Goal: Answer question/provide support: Share knowledge or assist other users

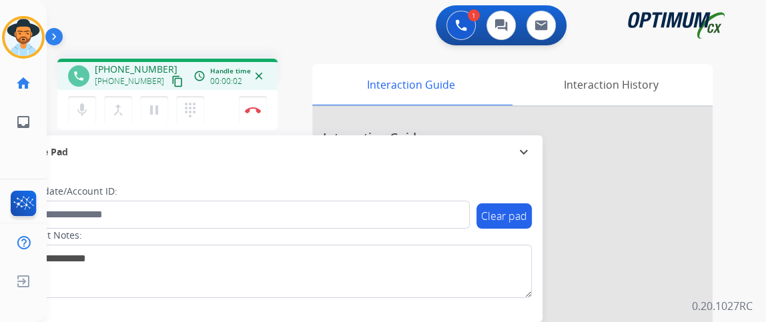
click at [171, 82] on mat-icon "content_copy" at bounding box center [177, 81] width 12 height 12
click at [89, 100] on button "mic Mute" at bounding box center [82, 110] width 28 height 28
click at [91, 112] on button "mic_off Mute" at bounding box center [82, 110] width 28 height 28
click at [91, 112] on button "mic Mute" at bounding box center [82, 110] width 28 height 28
click at [86, 113] on mat-icon "mic_off" at bounding box center [82, 110] width 16 height 16
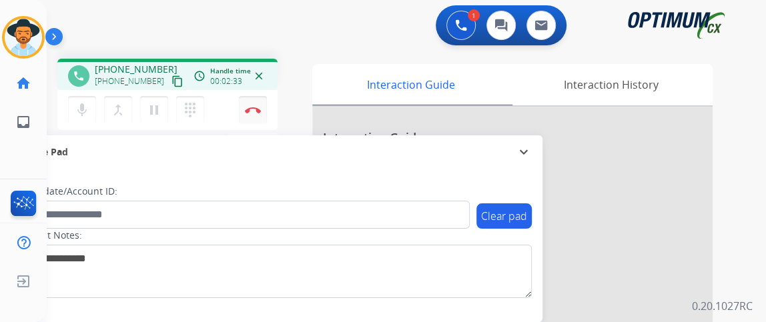
click at [246, 103] on button "Disconnect" at bounding box center [253, 110] width 28 height 28
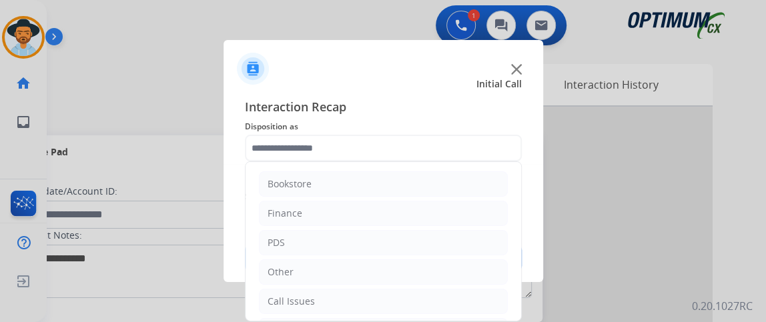
scroll to position [87, 0]
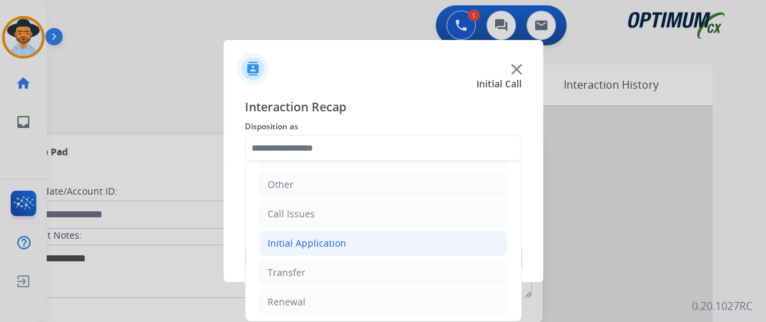
click at [388, 244] on li "Initial Application" at bounding box center [383, 243] width 249 height 25
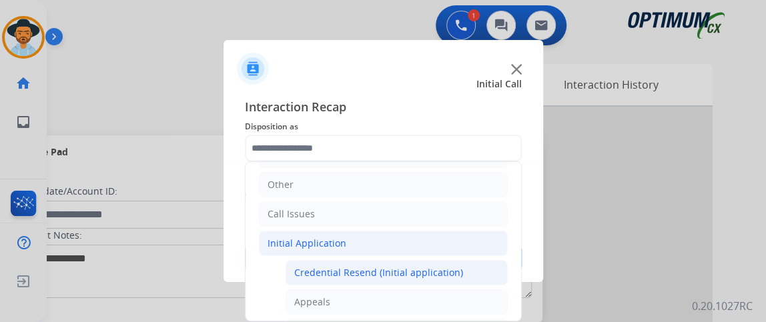
click at [400, 268] on div "Credential Resend (Initial application)" at bounding box center [378, 272] width 169 height 13
type input "**********"
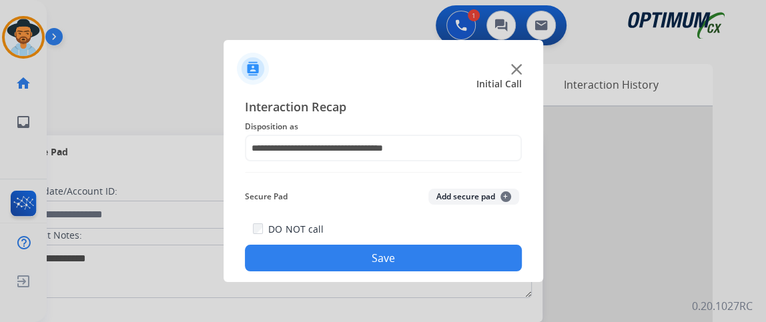
click at [399, 250] on button "Save" at bounding box center [383, 258] width 277 height 27
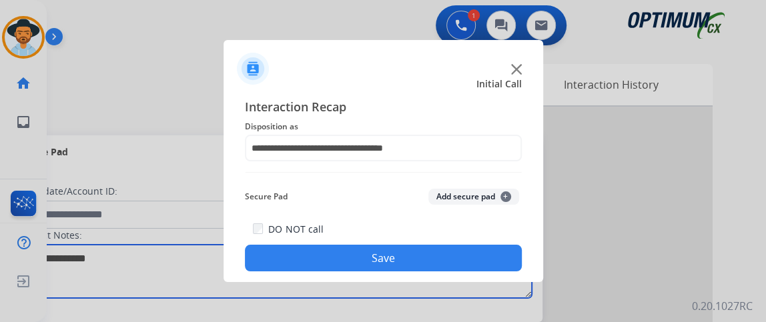
click at [399, 250] on textarea at bounding box center [274, 271] width 515 height 53
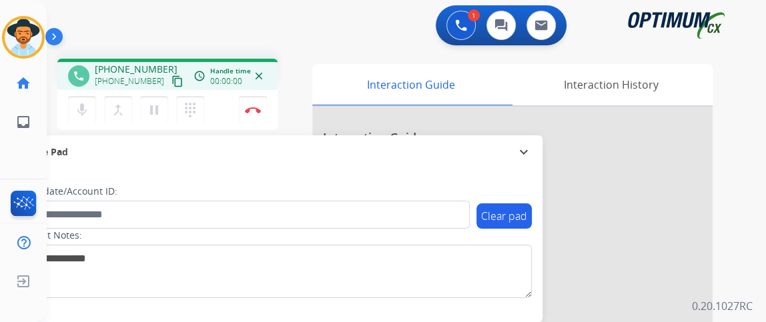
click at [171, 80] on mat-icon "content_copy" at bounding box center [177, 81] width 12 height 12
click at [92, 107] on button "mic Mute" at bounding box center [82, 110] width 28 height 28
click at [79, 107] on mat-icon "mic_off" at bounding box center [82, 110] width 16 height 16
click at [249, 113] on button "Disconnect" at bounding box center [253, 110] width 28 height 28
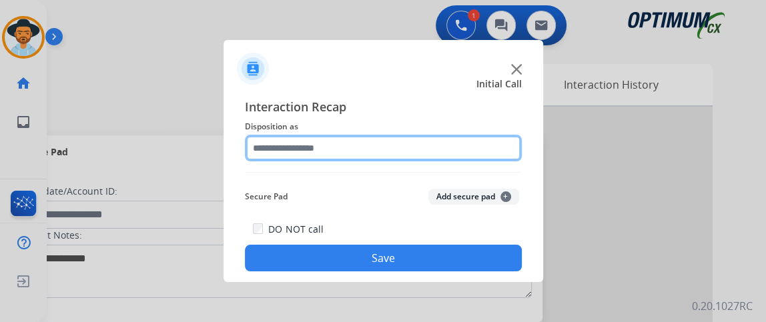
click at [390, 152] on input "text" at bounding box center [383, 148] width 277 height 27
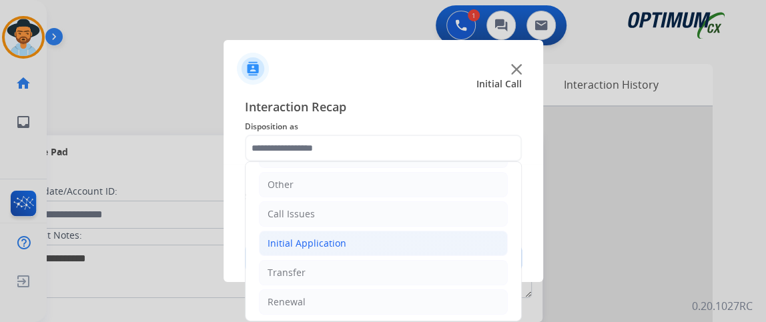
click at [369, 239] on li "Initial Application" at bounding box center [383, 243] width 249 height 25
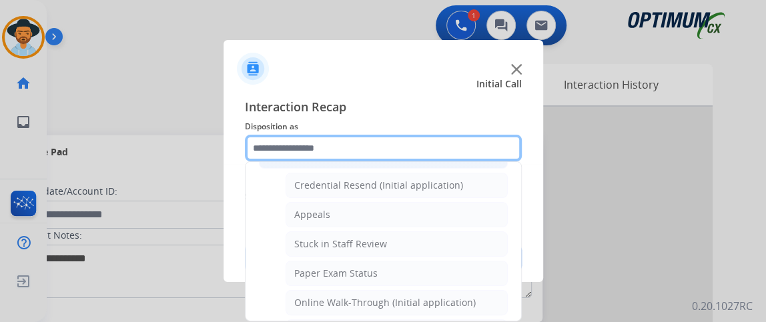
scroll to position [203, 0]
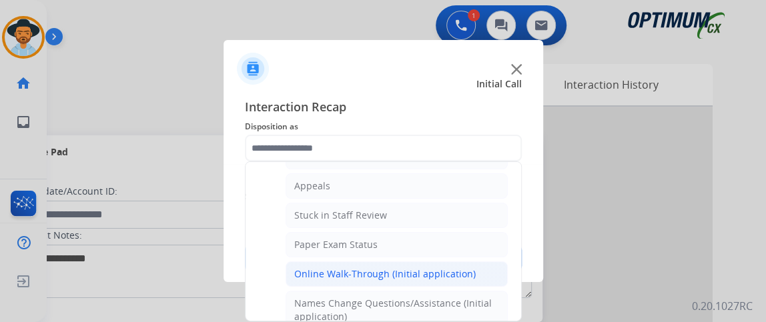
click at [463, 268] on div "Online Walk-Through (Initial application)" at bounding box center [384, 274] width 181 height 13
type input "**********"
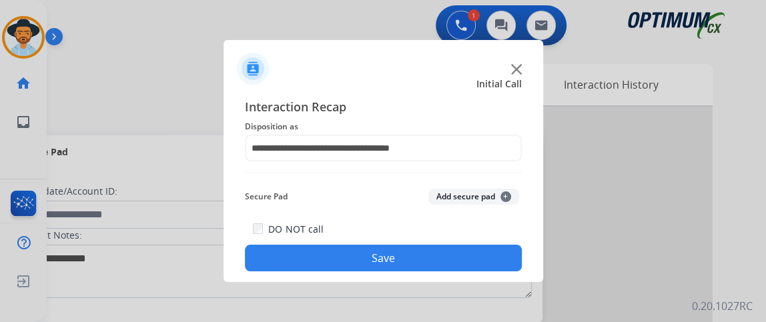
click at [463, 265] on button "Save" at bounding box center [383, 258] width 277 height 27
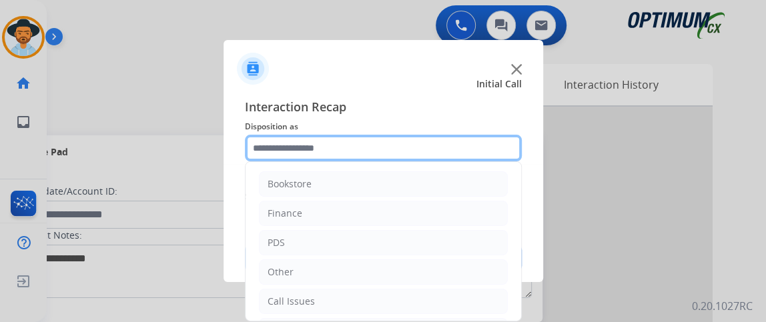
click at [420, 147] on input "text" at bounding box center [383, 148] width 277 height 27
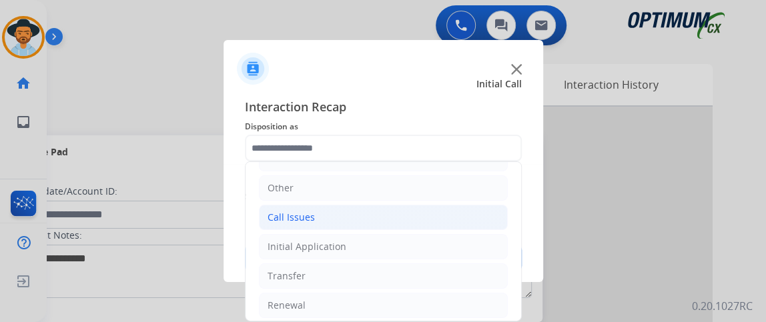
click at [463, 226] on li "Call Issues" at bounding box center [383, 217] width 249 height 25
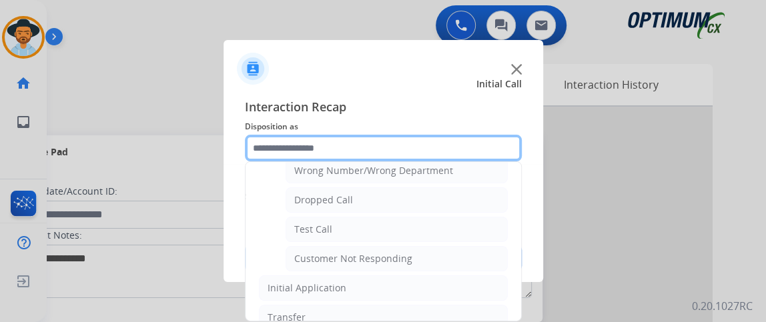
scroll to position [191, 0]
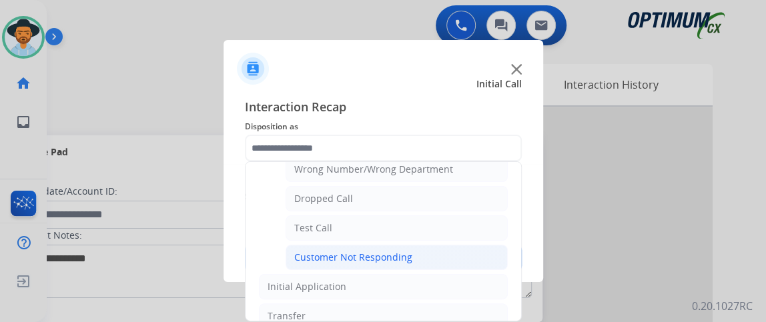
click at [474, 248] on li "Customer Not Responding" at bounding box center [397, 257] width 222 height 25
type input "**********"
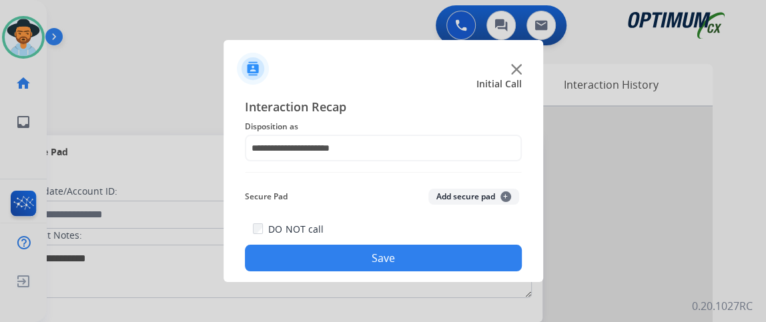
click at [474, 248] on button "Save" at bounding box center [383, 258] width 277 height 27
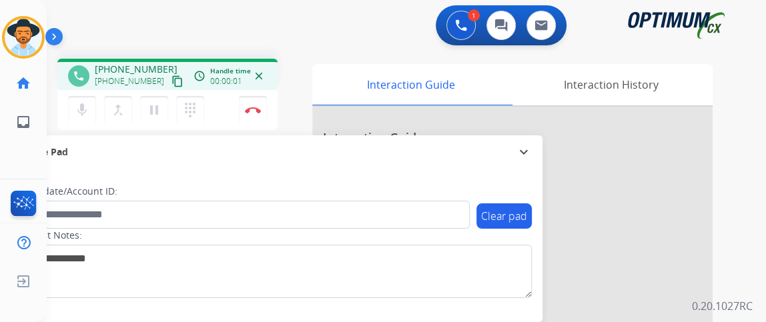
click at [171, 75] on mat-icon "content_copy" at bounding box center [177, 81] width 12 height 12
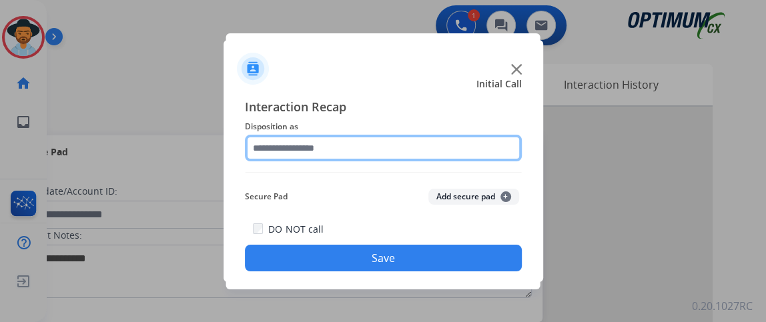
click at [441, 138] on input "text" at bounding box center [383, 148] width 277 height 27
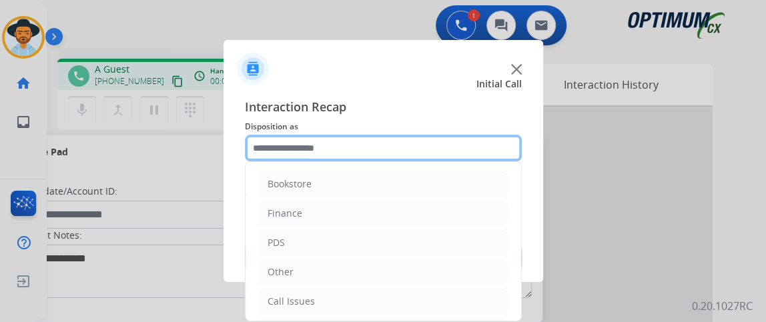
scroll to position [87, 0]
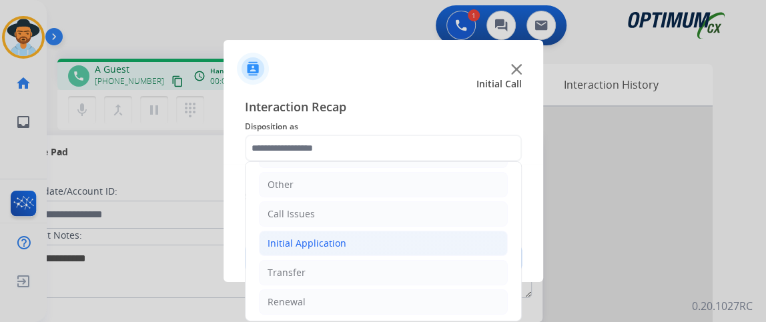
click at [460, 240] on li "Initial Application" at bounding box center [383, 243] width 249 height 25
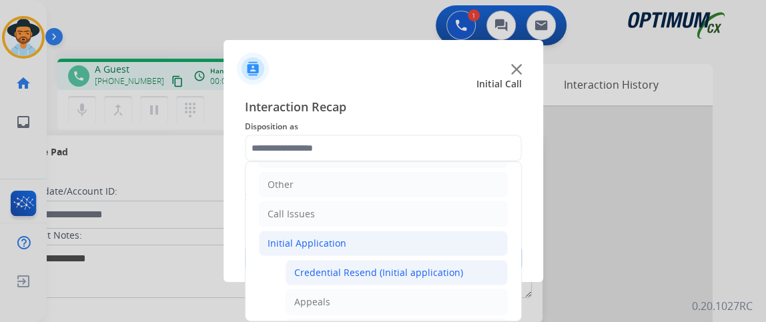
click at [460, 268] on li "Credential Resend (Initial application)" at bounding box center [397, 272] width 222 height 25
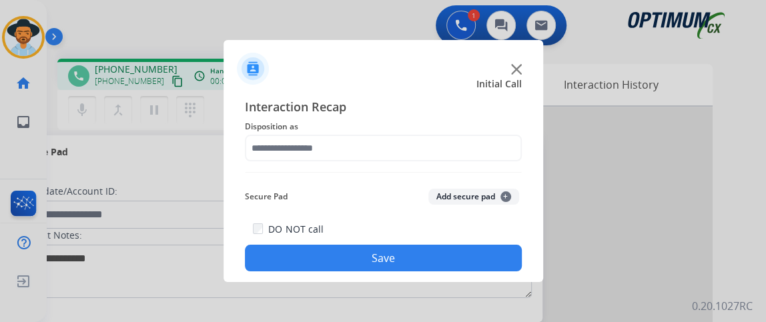
type input "**********"
click at [460, 267] on button "Save" at bounding box center [383, 258] width 277 height 27
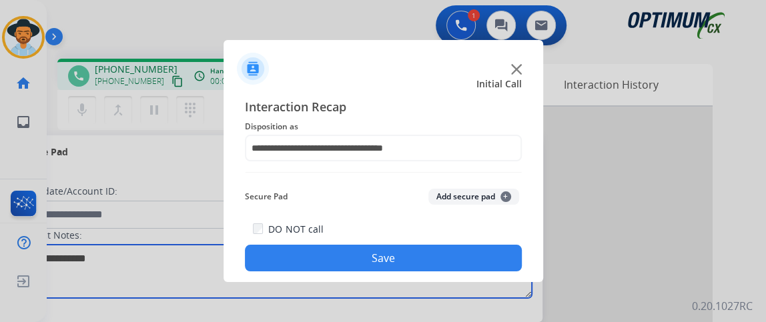
click at [460, 267] on textarea at bounding box center [274, 271] width 515 height 53
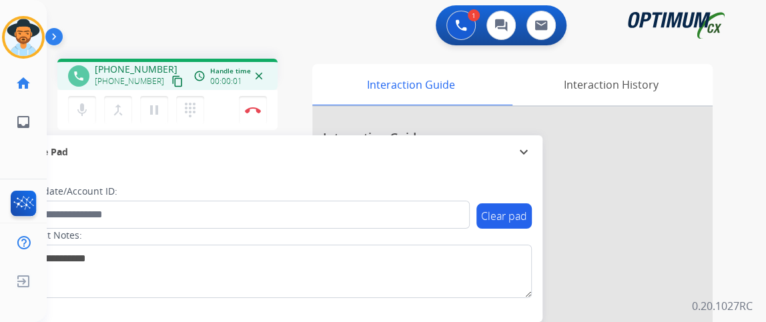
click at [171, 79] on mat-icon "content_copy" at bounding box center [177, 81] width 12 height 12
click at [258, 107] on img at bounding box center [253, 110] width 16 height 7
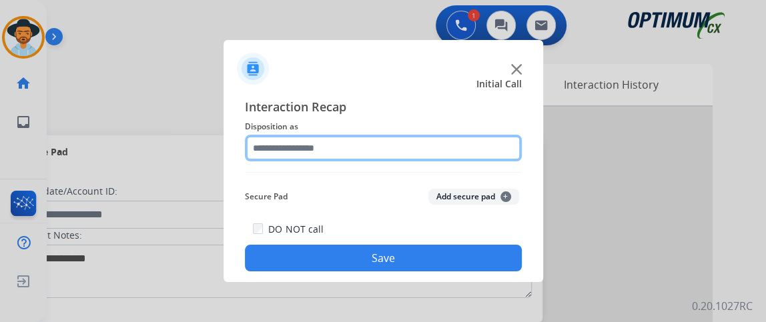
click at [450, 155] on input "text" at bounding box center [383, 148] width 277 height 27
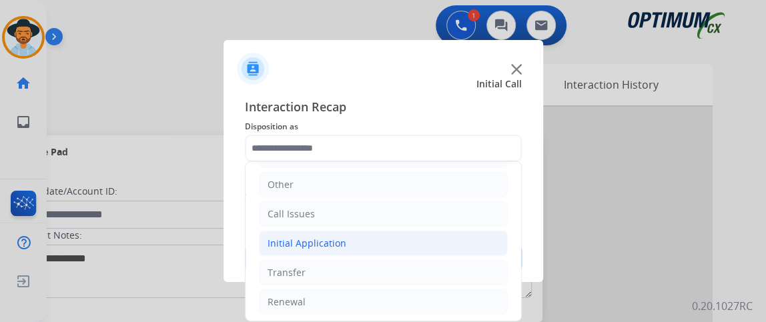
click at [441, 241] on li "Initial Application" at bounding box center [383, 243] width 249 height 25
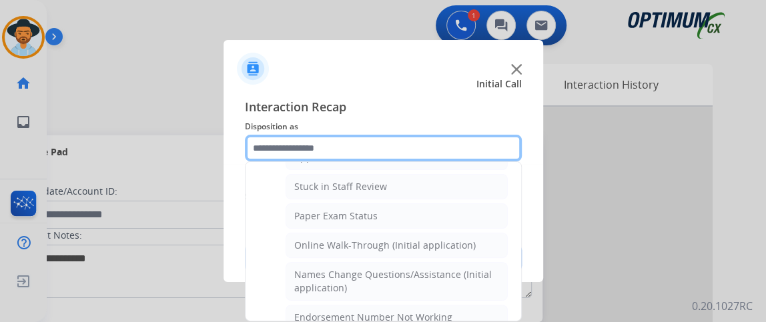
scroll to position [795, 0]
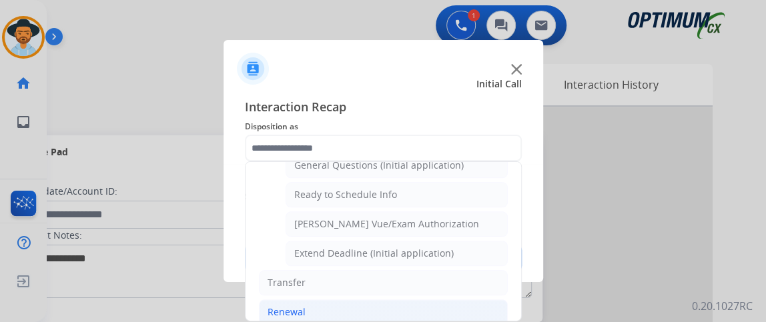
click at [455, 300] on li "Renewal" at bounding box center [383, 312] width 249 height 25
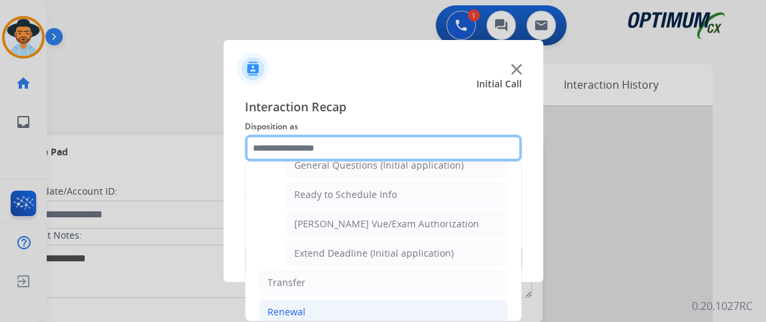
scroll to position [506, 0]
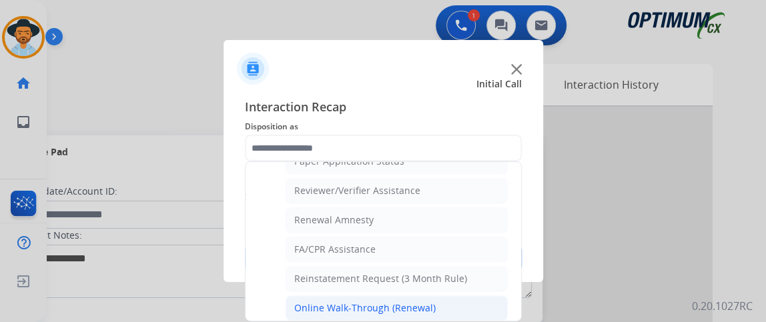
click at [485, 296] on li "Online Walk-Through (Renewal)" at bounding box center [397, 308] width 222 height 25
type input "**********"
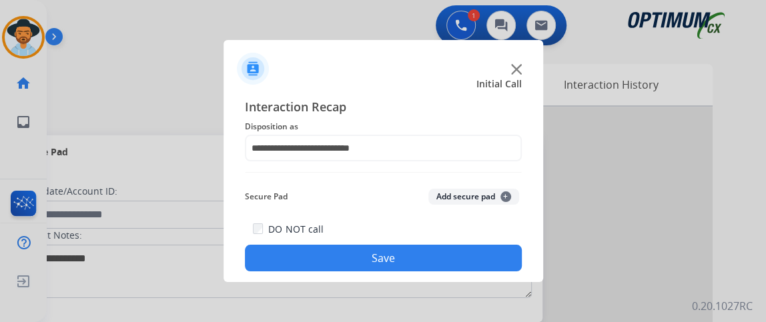
click at [476, 261] on button "Save" at bounding box center [383, 258] width 277 height 27
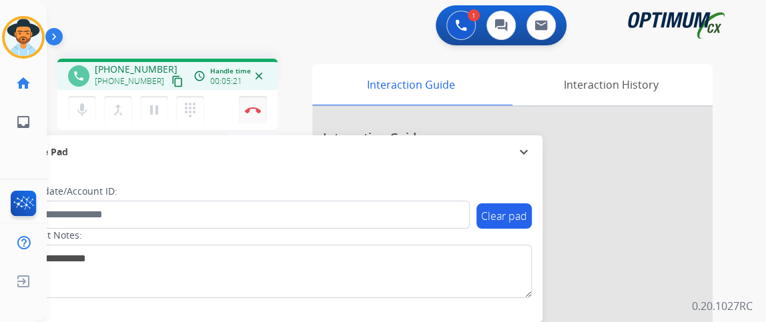
click at [258, 105] on button "Disconnect" at bounding box center [253, 110] width 28 height 28
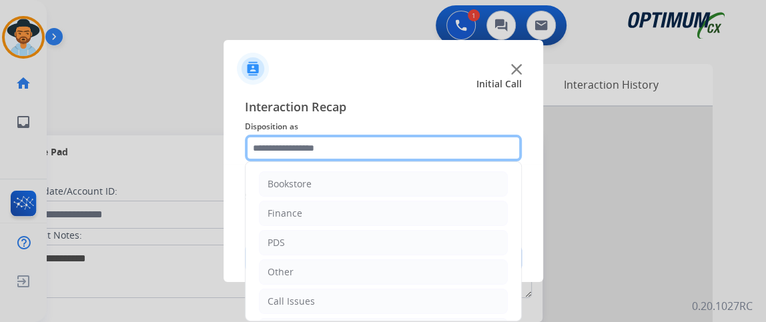
click at [420, 147] on input "text" at bounding box center [383, 148] width 277 height 27
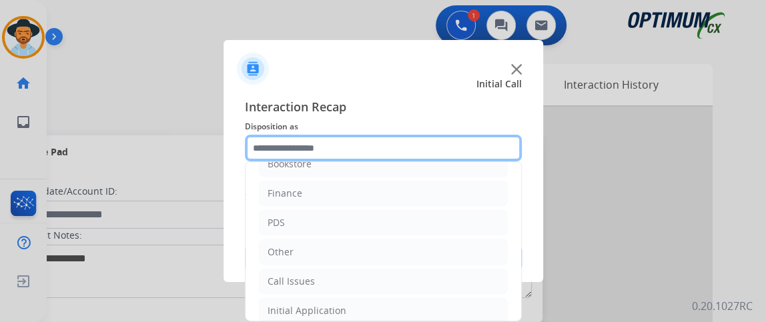
scroll to position [87, 0]
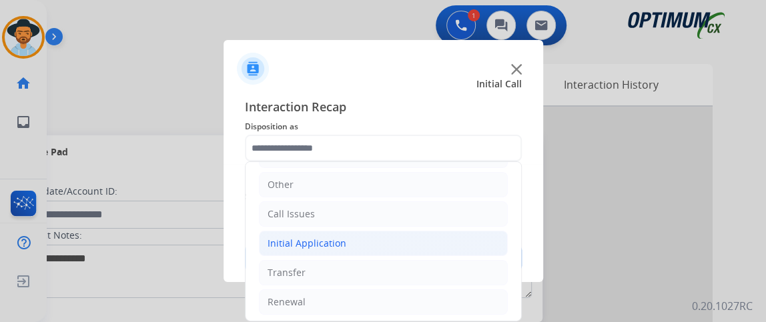
click at [456, 238] on li "Initial Application" at bounding box center [383, 243] width 249 height 25
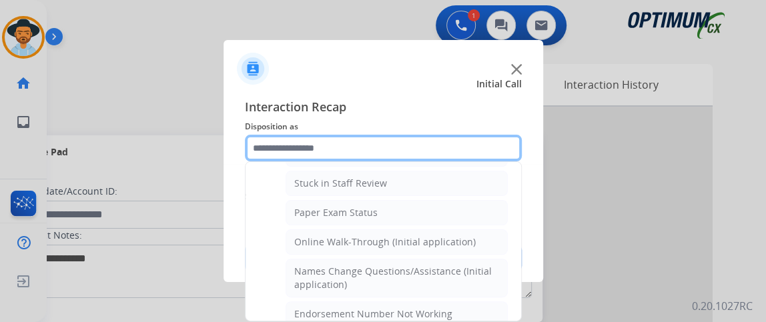
scroll to position [241, 0]
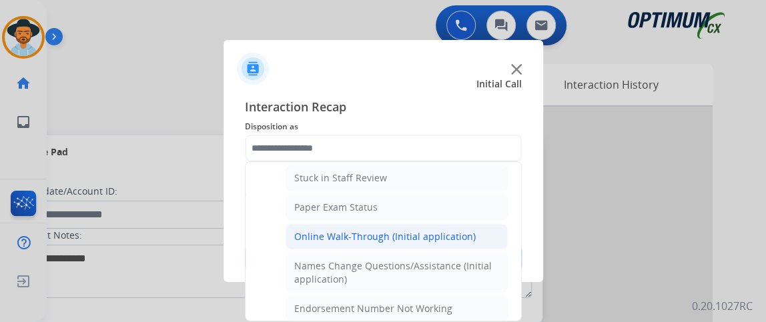
click at [471, 224] on li "Online Walk-Through (Initial application)" at bounding box center [397, 236] width 222 height 25
type input "**********"
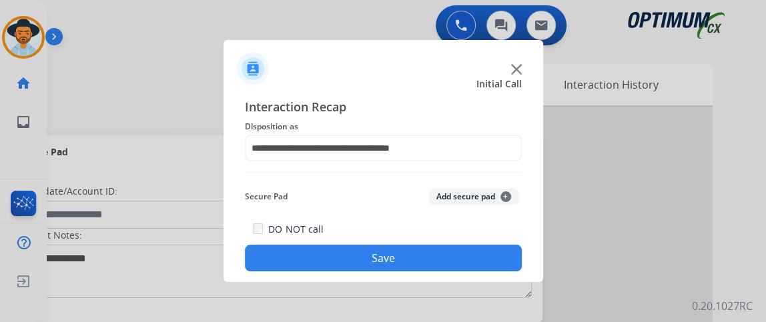
click at [444, 261] on button "Save" at bounding box center [383, 258] width 277 height 27
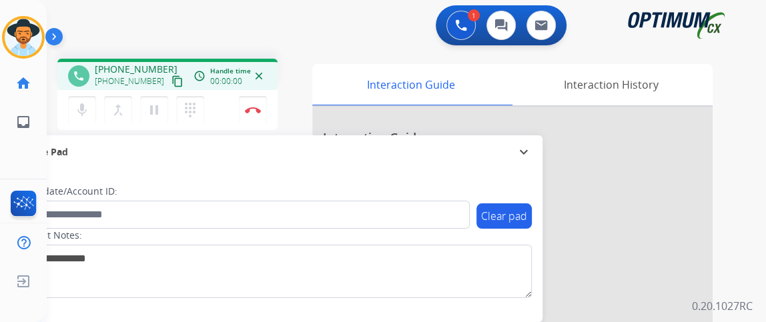
click at [171, 79] on mat-icon "content_copy" at bounding box center [177, 81] width 12 height 12
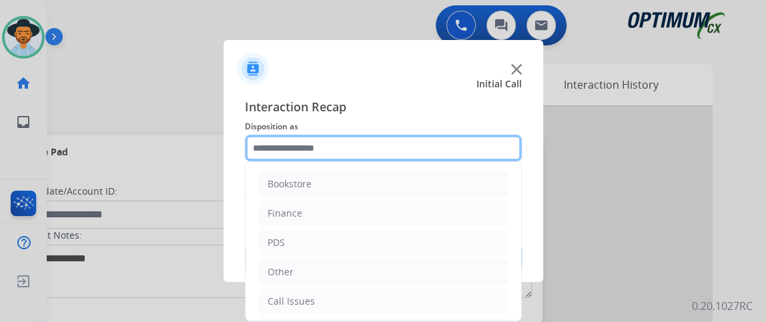
click at [308, 158] on input "text" at bounding box center [383, 148] width 277 height 27
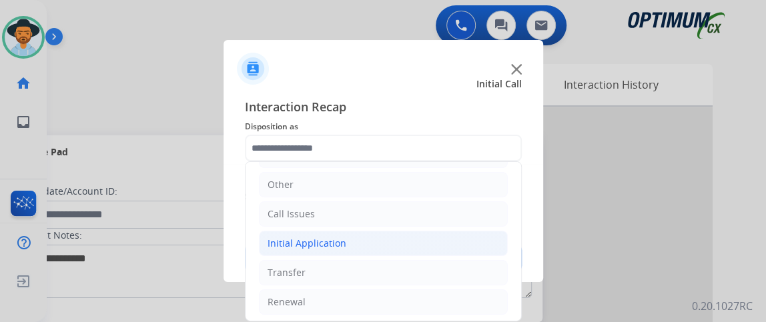
click at [410, 238] on li "Initial Application" at bounding box center [383, 243] width 249 height 25
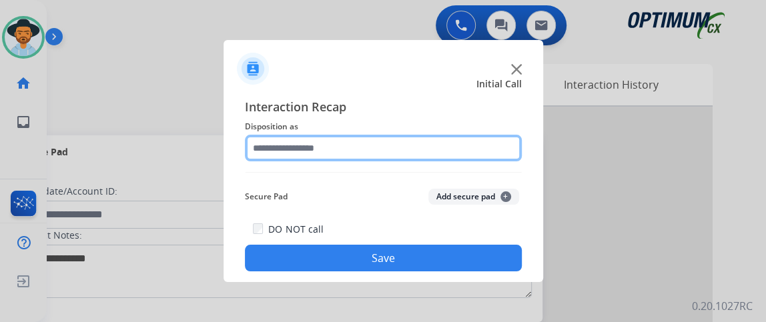
click at [360, 141] on input "text" at bounding box center [383, 148] width 277 height 27
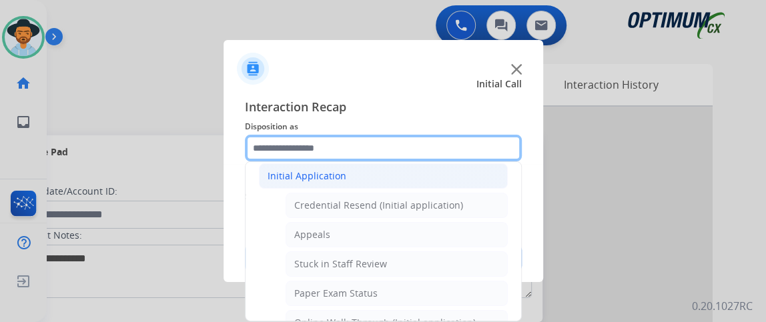
scroll to position [146, 0]
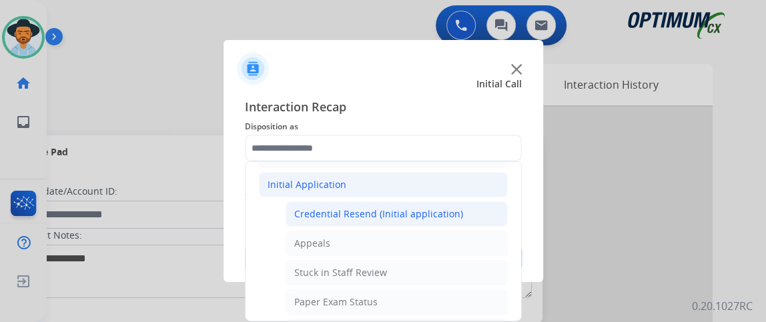
click at [473, 203] on li "Credential Resend (Initial application)" at bounding box center [397, 213] width 222 height 25
type input "**********"
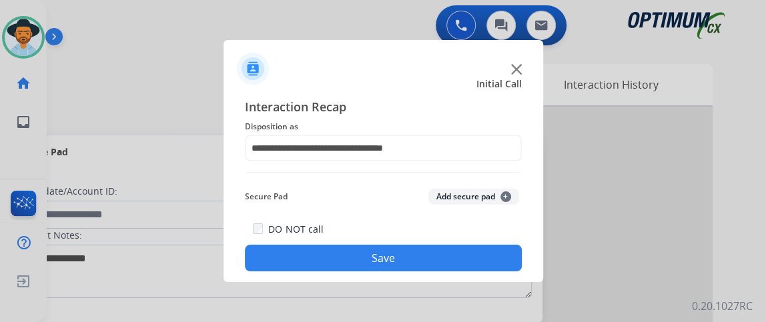
click at [442, 250] on button "Save" at bounding box center [383, 258] width 277 height 27
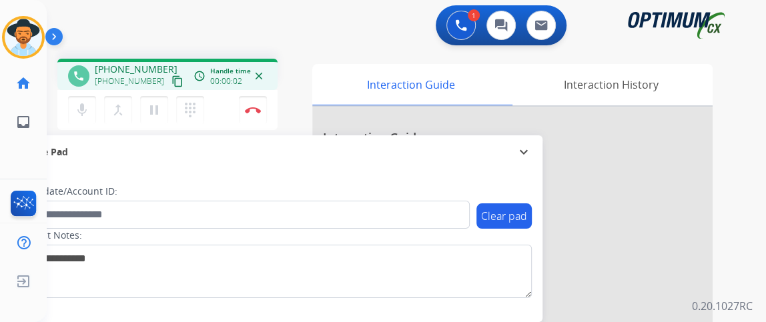
click at [171, 80] on mat-icon "content_copy" at bounding box center [177, 81] width 12 height 12
click at [87, 110] on mat-icon "mic" at bounding box center [82, 110] width 16 height 16
click at [87, 107] on mat-icon "mic_off" at bounding box center [82, 110] width 16 height 16
click at [81, 116] on mat-icon "mic" at bounding box center [82, 110] width 16 height 16
click at [84, 113] on mat-icon "mic_off" at bounding box center [82, 110] width 16 height 16
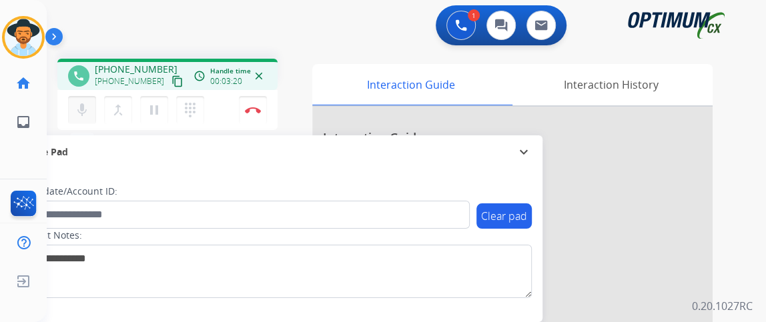
click at [74, 115] on mat-icon "mic" at bounding box center [82, 110] width 16 height 16
click at [254, 108] on img at bounding box center [253, 110] width 16 height 7
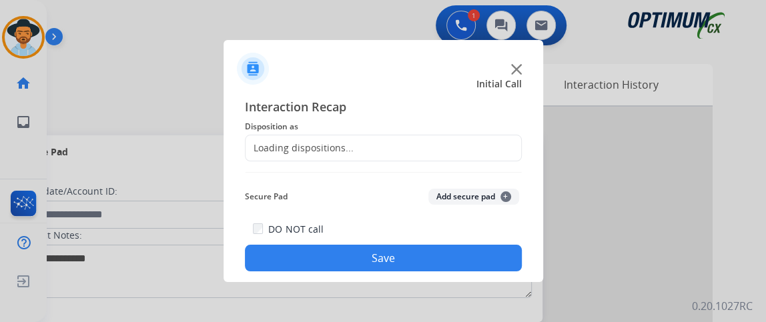
click at [370, 155] on div "Loading dispositions..." at bounding box center [383, 148] width 277 height 27
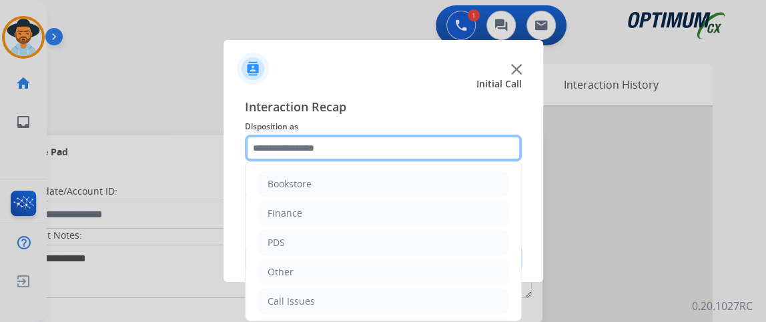
click at [376, 143] on input "text" at bounding box center [383, 148] width 277 height 27
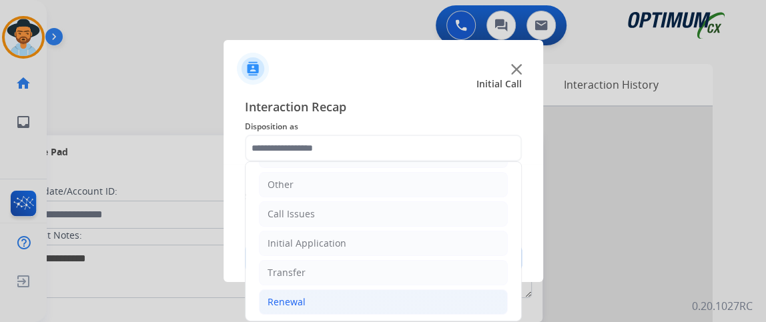
click at [482, 293] on li "Renewal" at bounding box center [383, 302] width 249 height 25
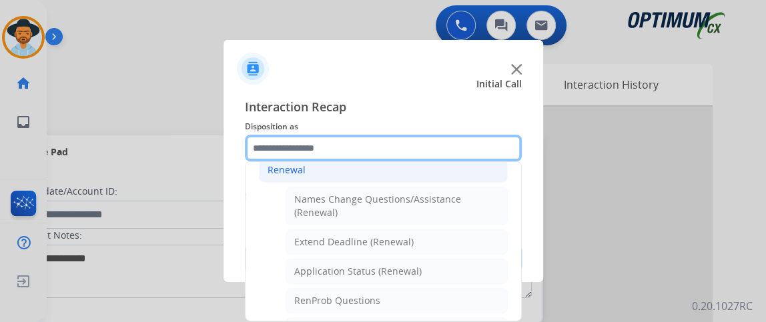
scroll to position [222, 0]
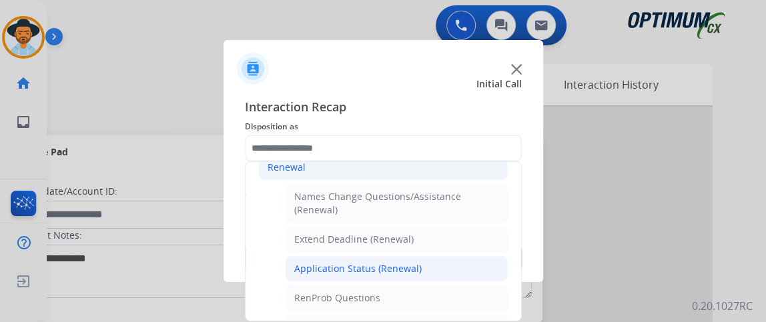
click at [466, 260] on li "Application Status (Renewal)" at bounding box center [397, 268] width 222 height 25
type input "**********"
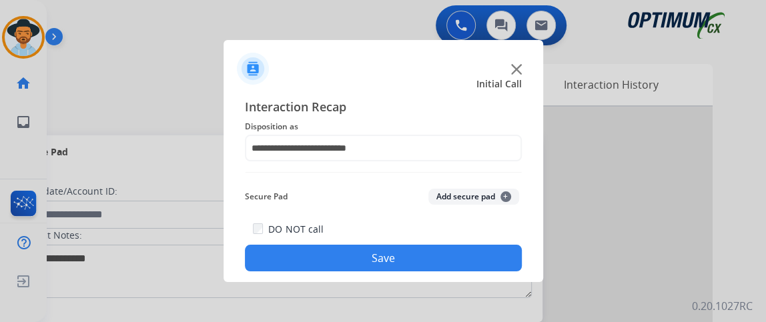
click at [465, 260] on button "Save" at bounding box center [383, 258] width 277 height 27
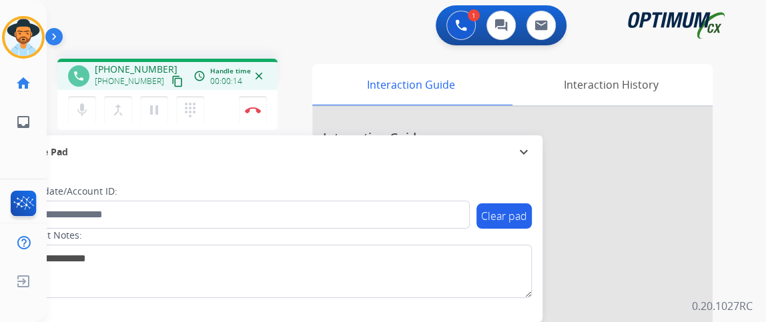
click at [171, 76] on mat-icon "content_copy" at bounding box center [177, 81] width 12 height 12
click at [171, 77] on mat-icon "content_copy" at bounding box center [177, 81] width 12 height 12
click at [84, 109] on mat-icon "mic" at bounding box center [82, 110] width 16 height 16
click at [87, 104] on mat-icon "mic_off" at bounding box center [82, 110] width 16 height 16
click at [248, 103] on button "Disconnect" at bounding box center [253, 110] width 28 height 28
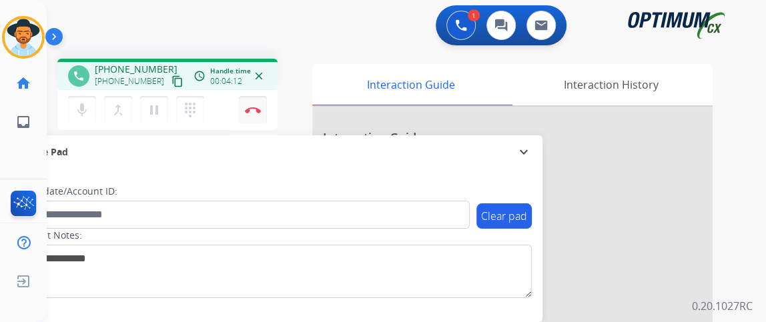
click at [248, 103] on button "Disconnect" at bounding box center [253, 110] width 28 height 28
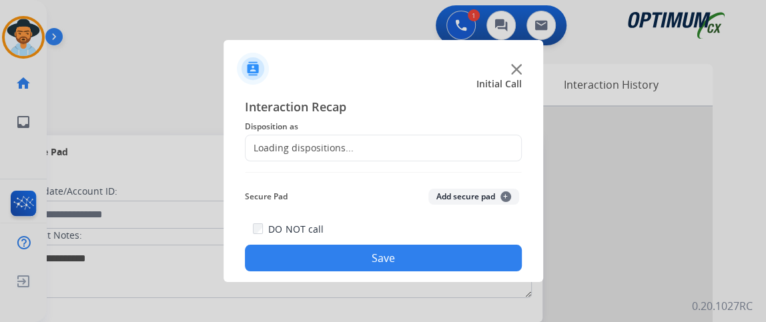
click at [311, 137] on div "Loading dispositions..." at bounding box center [383, 148] width 277 height 27
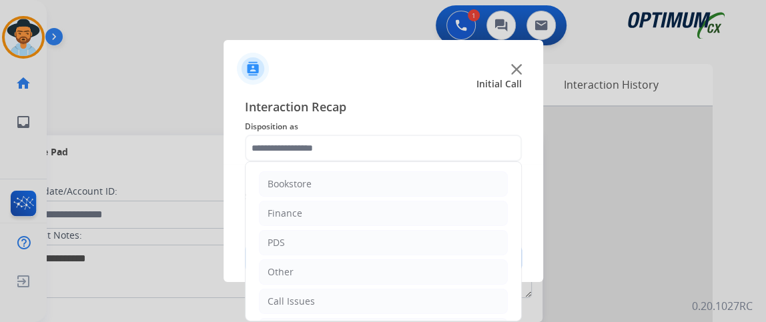
scroll to position [87, 0]
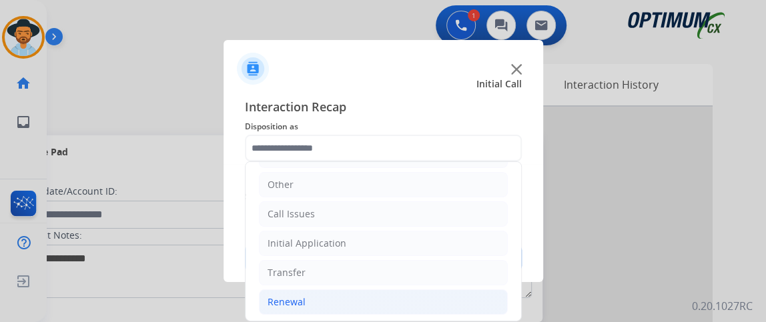
click at [426, 300] on li "Renewal" at bounding box center [383, 302] width 249 height 25
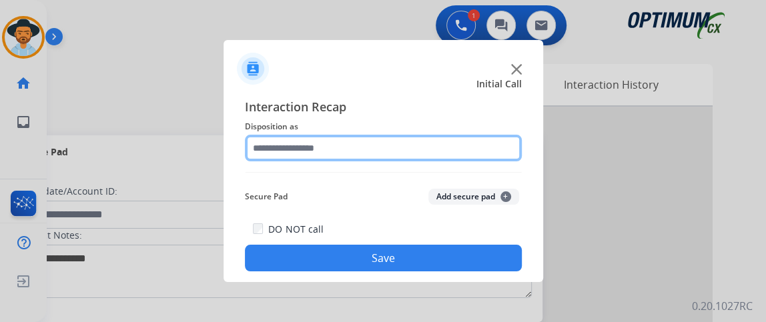
click at [438, 139] on input "text" at bounding box center [383, 148] width 277 height 27
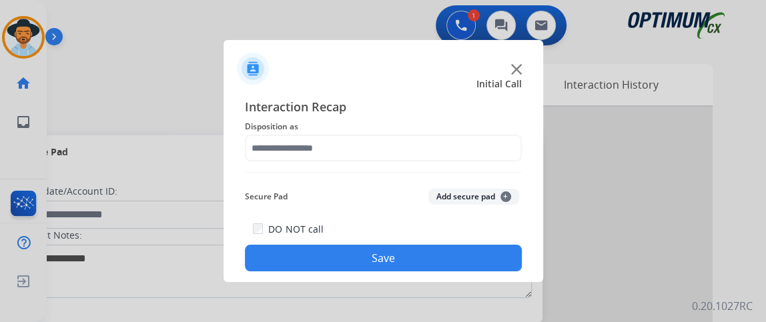
click at [508, 175] on div "Interaction Recap Disposition as Secure Pad Add secure pad + DO NOT call Save" at bounding box center [383, 184] width 277 height 174
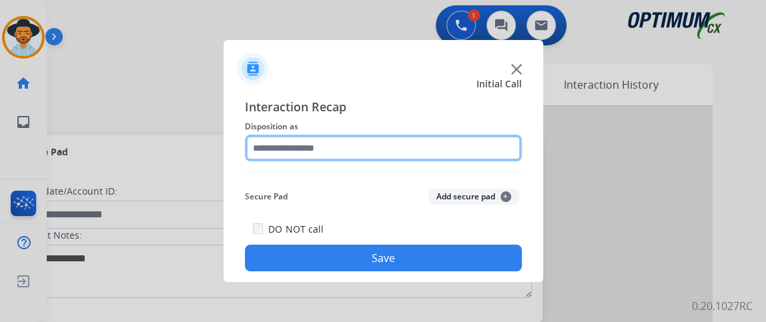
click at [486, 154] on input "text" at bounding box center [383, 148] width 277 height 27
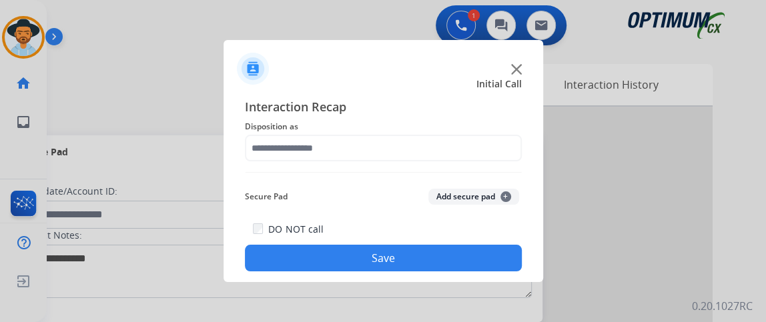
click at [531, 173] on div "Interaction Recap Disposition as Secure Pad Add secure pad + DO NOT call Save" at bounding box center [384, 184] width 320 height 195
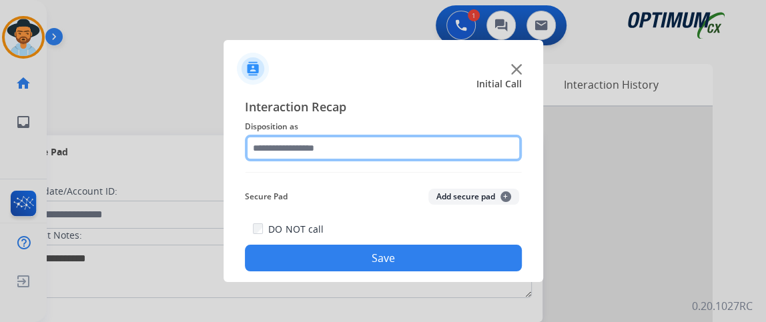
click at [493, 147] on input "text" at bounding box center [383, 148] width 277 height 27
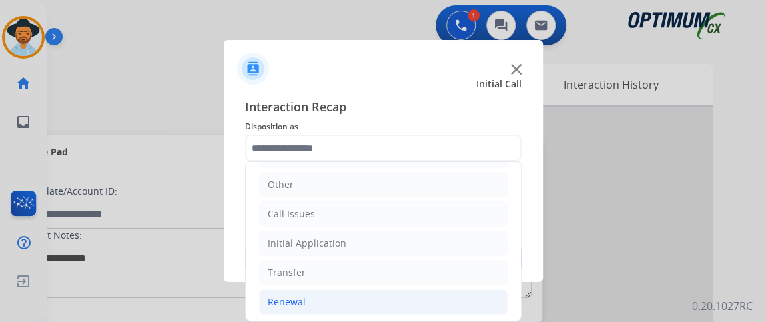
click at [436, 300] on li "Renewal" at bounding box center [383, 302] width 249 height 25
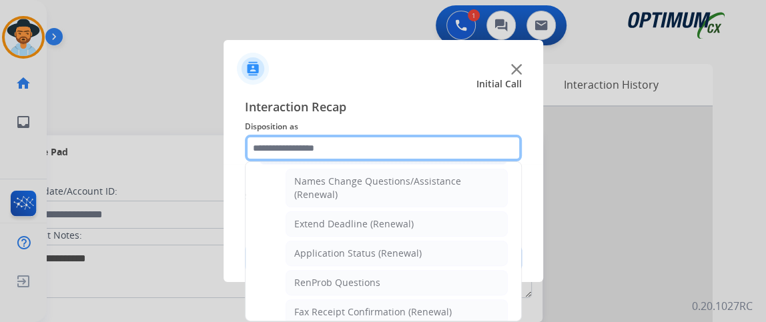
scroll to position [250, 0]
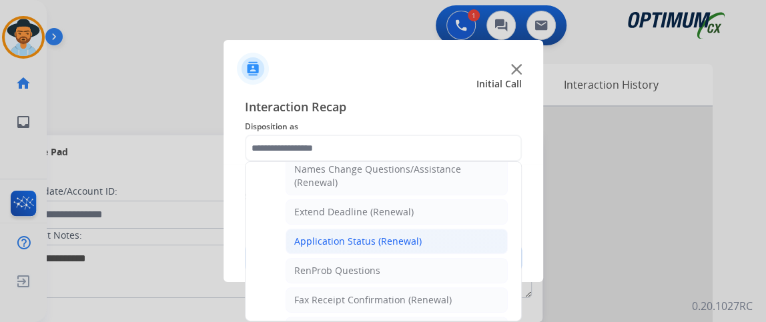
click at [484, 238] on li "Application Status (Renewal)" at bounding box center [397, 241] width 222 height 25
type input "**********"
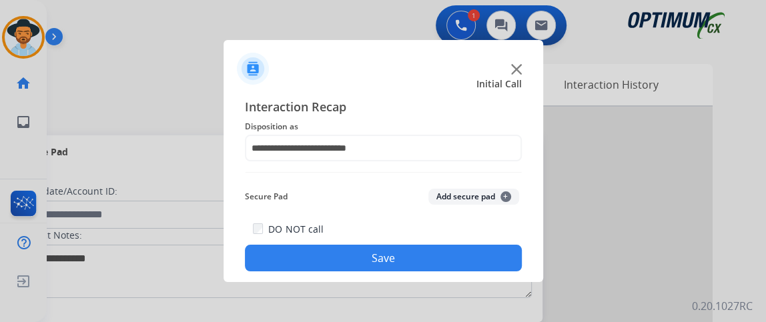
click at [474, 249] on button "Save" at bounding box center [383, 258] width 277 height 27
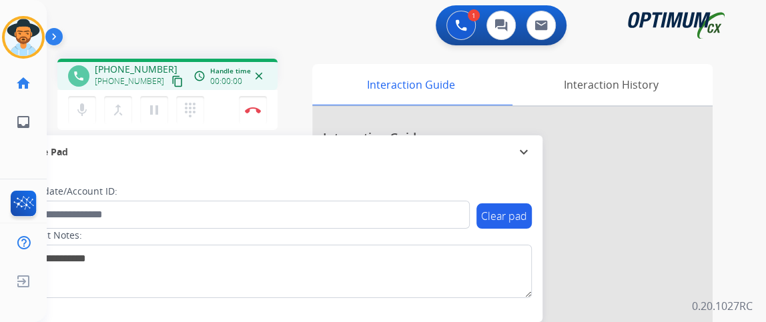
click at [171, 77] on mat-icon "content_copy" at bounding box center [177, 81] width 12 height 12
click at [171, 79] on mat-icon "content_copy" at bounding box center [177, 81] width 12 height 12
click at [89, 112] on mat-icon "mic" at bounding box center [82, 110] width 16 height 16
click at [84, 102] on mat-icon "mic_off" at bounding box center [82, 110] width 16 height 16
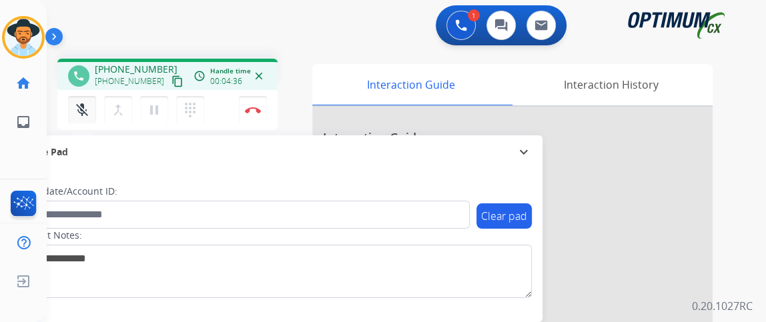
click at [84, 102] on mat-icon "mic_off" at bounding box center [82, 110] width 16 height 16
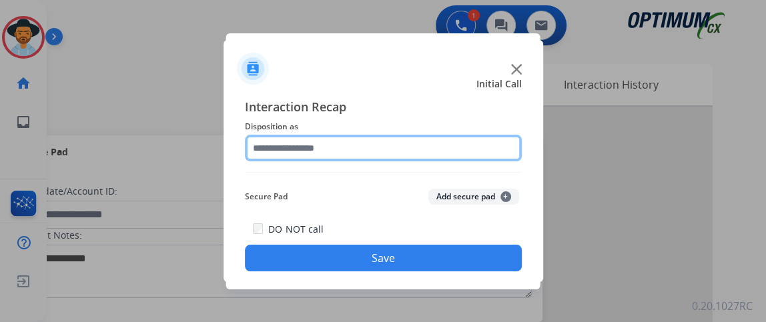
click at [366, 144] on input "text" at bounding box center [383, 148] width 277 height 27
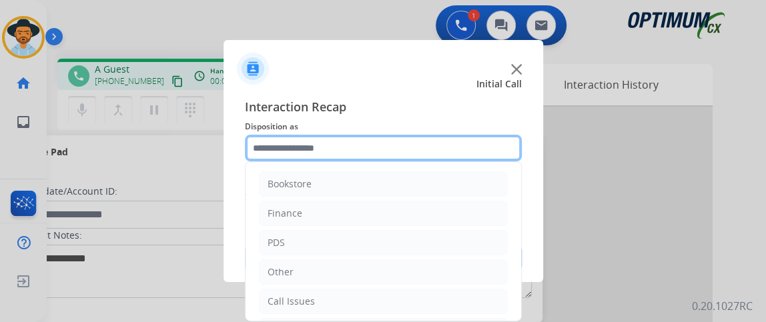
scroll to position [87, 0]
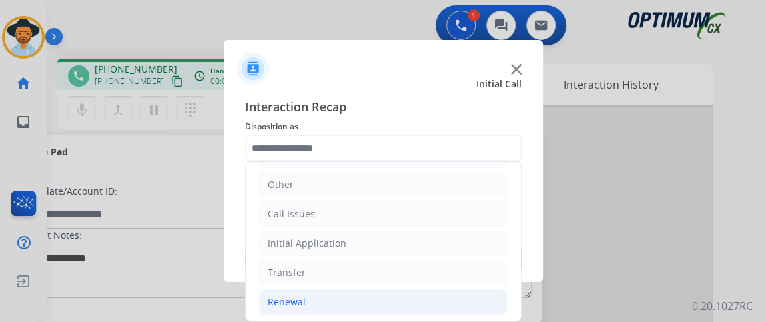
click at [426, 306] on li "Renewal" at bounding box center [383, 302] width 249 height 25
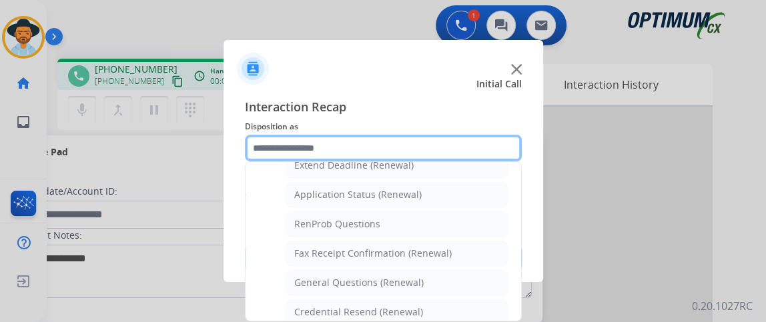
scroll to position [298, 0]
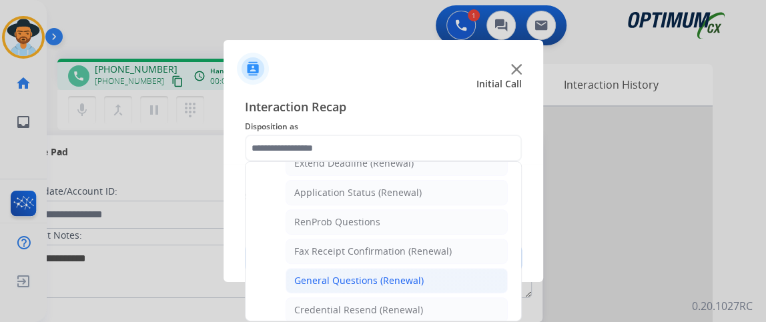
click at [482, 273] on li "General Questions (Renewal)" at bounding box center [397, 280] width 222 height 25
type input "**********"
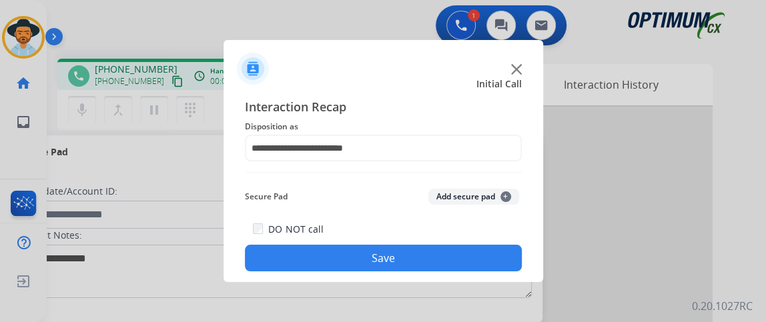
click at [475, 256] on button "Save" at bounding box center [383, 258] width 277 height 27
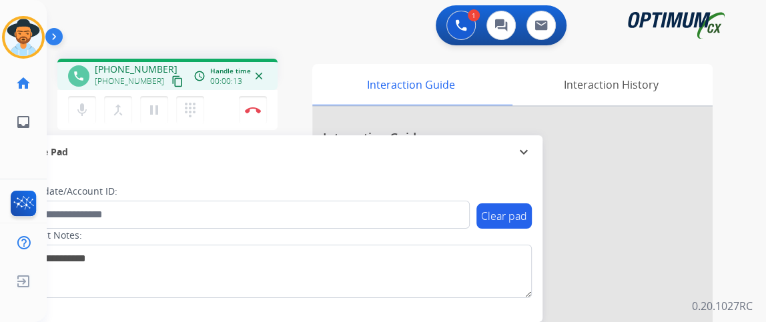
click at [171, 84] on mat-icon "content_copy" at bounding box center [177, 81] width 12 height 12
click at [85, 110] on mat-icon "mic" at bounding box center [82, 110] width 16 height 16
click at [85, 110] on mat-icon "mic_off" at bounding box center [82, 110] width 16 height 16
click at [85, 110] on mat-icon "mic" at bounding box center [82, 110] width 16 height 16
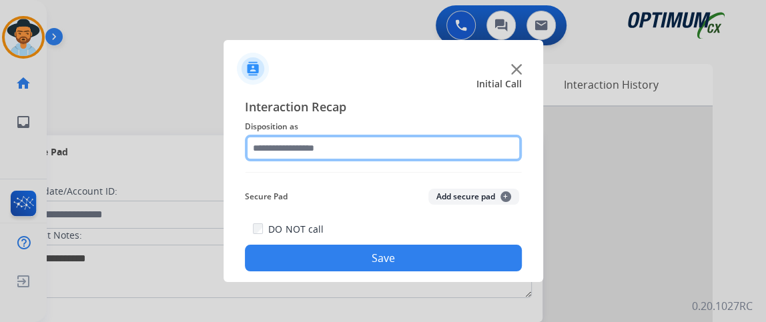
click at [284, 151] on input "text" at bounding box center [383, 148] width 277 height 27
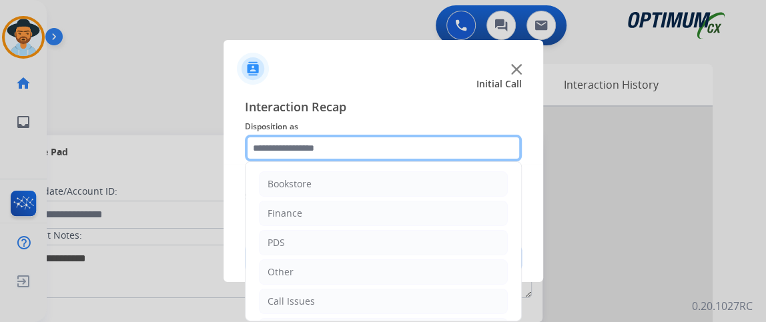
scroll to position [87, 0]
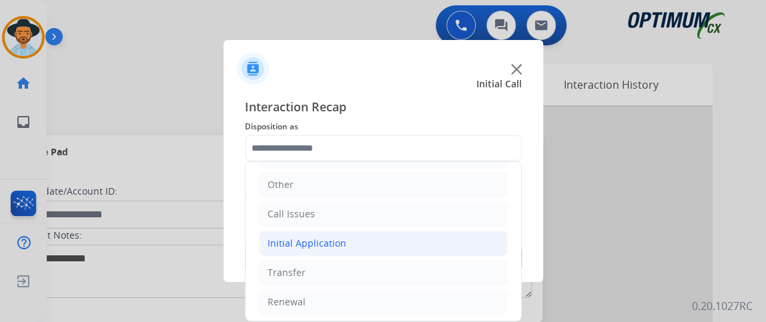
click at [426, 248] on li "Initial Application" at bounding box center [383, 243] width 249 height 25
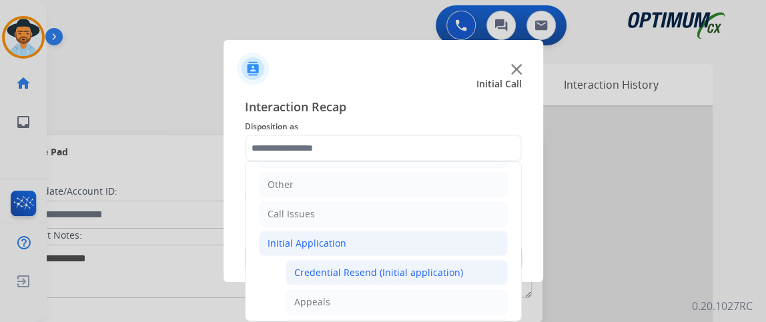
click at [424, 270] on div "Credential Resend (Initial application)" at bounding box center [378, 272] width 169 height 13
type input "**********"
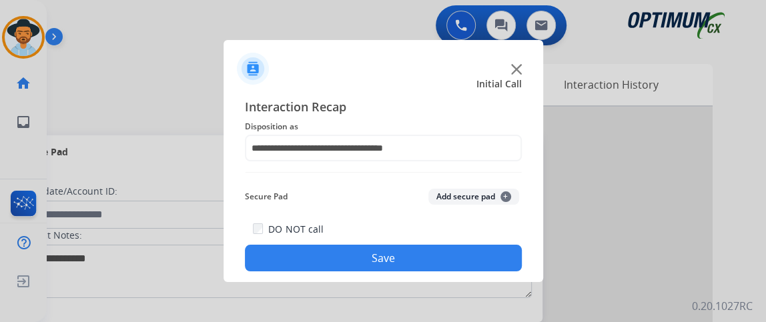
click at [418, 262] on button "Save" at bounding box center [383, 258] width 277 height 27
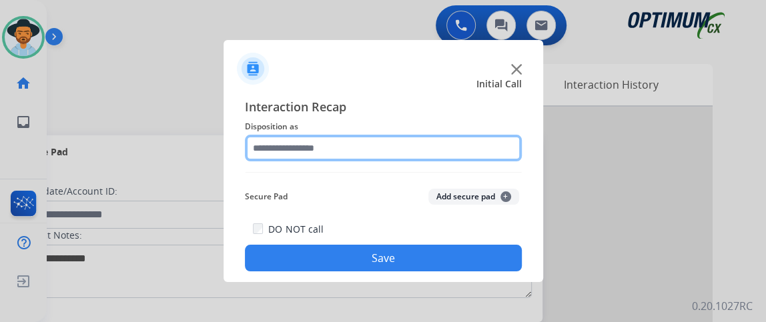
click at [294, 141] on input "text" at bounding box center [383, 148] width 277 height 27
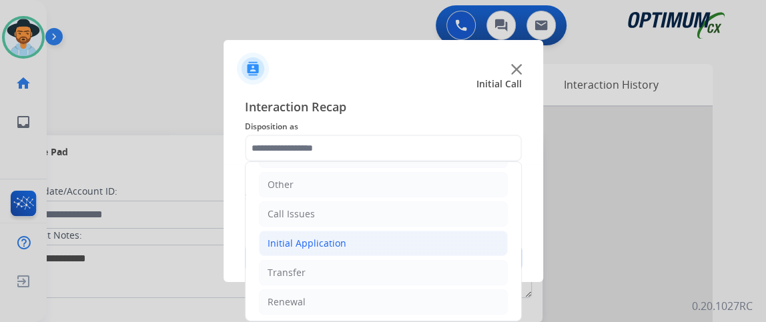
click at [408, 242] on li "Initial Application" at bounding box center [383, 243] width 249 height 25
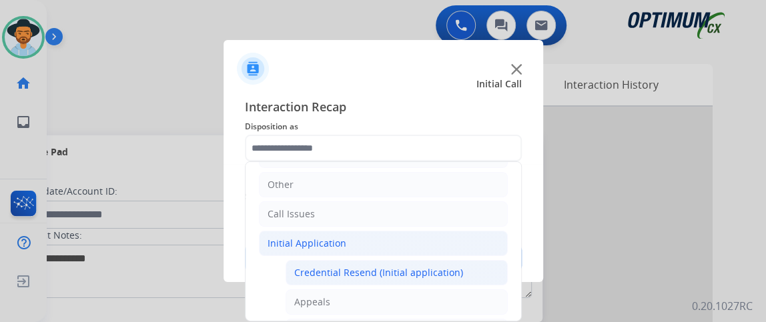
click at [400, 267] on div "Credential Resend (Initial application)" at bounding box center [378, 272] width 169 height 13
type input "**********"
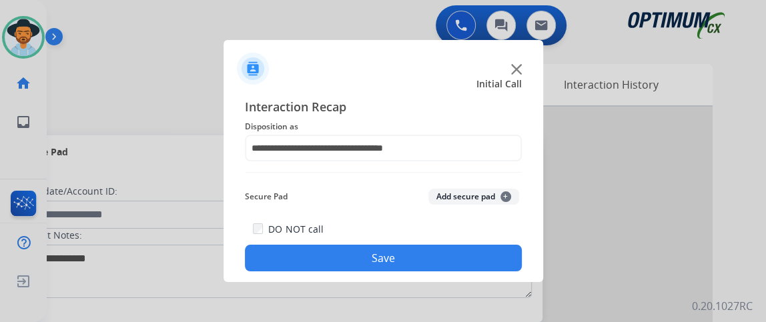
click at [392, 256] on button "Save" at bounding box center [383, 258] width 277 height 27
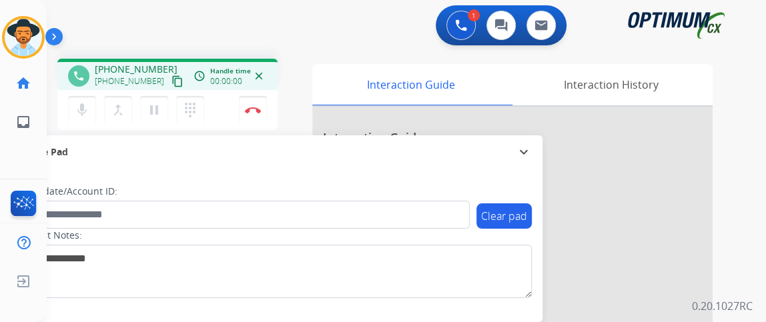
click at [171, 80] on mat-icon "content_copy" at bounding box center [177, 81] width 12 height 12
click at [82, 115] on mat-icon "mic" at bounding box center [82, 110] width 16 height 16
click at [81, 116] on mat-icon "mic_off" at bounding box center [82, 110] width 16 height 16
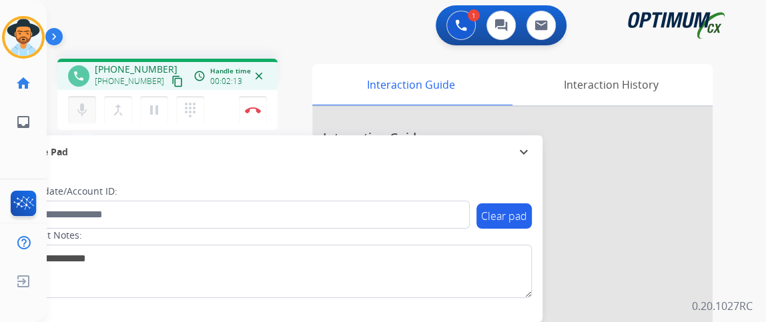
click at [71, 115] on button "mic Mute" at bounding box center [82, 110] width 28 height 28
click at [62, 99] on div "mic_off Mute merge_type Bridge pause Hold dialpad Dialpad Disconnect" at bounding box center [167, 110] width 220 height 40
click at [83, 109] on mat-icon "mic_off" at bounding box center [82, 110] width 16 height 16
click at [261, 113] on button "Disconnect" at bounding box center [253, 110] width 28 height 28
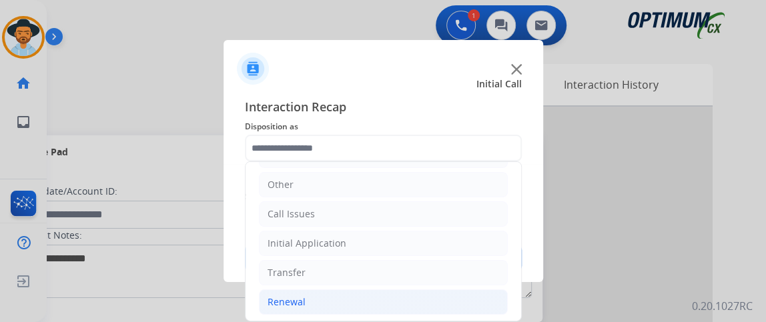
click at [409, 302] on li "Renewal" at bounding box center [383, 302] width 249 height 25
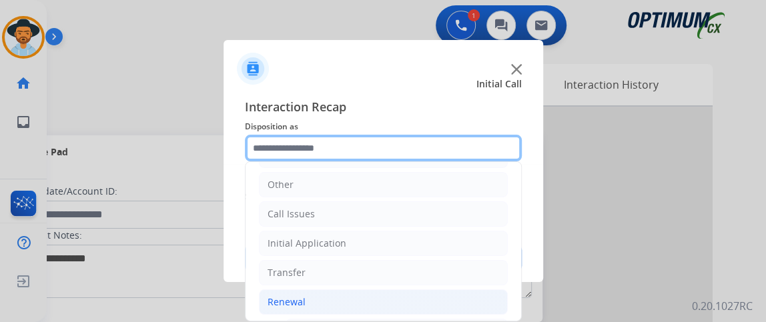
scroll to position [288, 0]
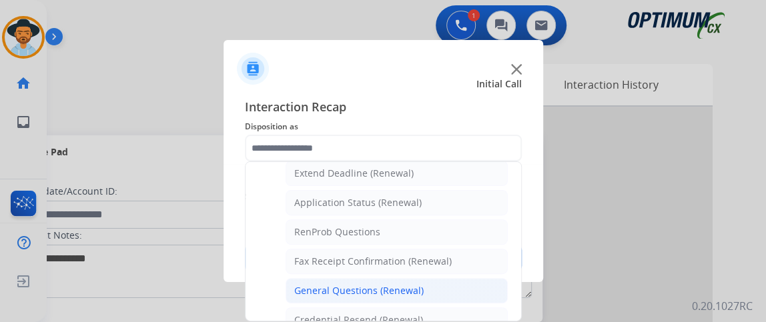
click at [468, 293] on li "General Questions (Renewal)" at bounding box center [397, 290] width 222 height 25
type input "**********"
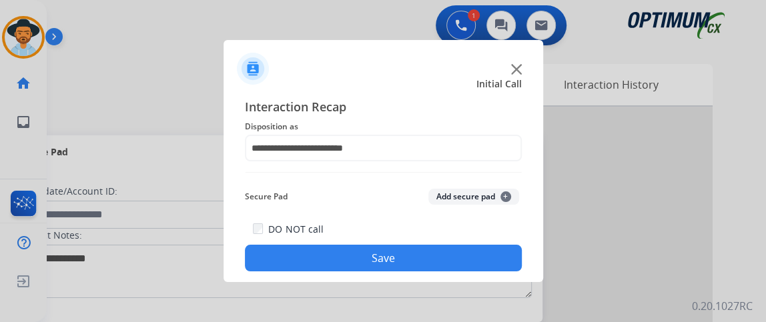
click at [458, 258] on button "Save" at bounding box center [383, 258] width 277 height 27
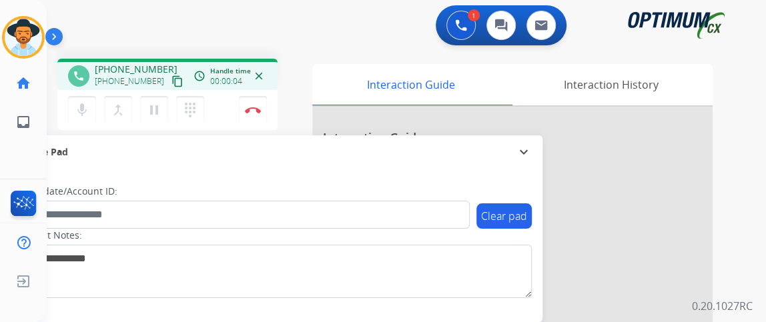
click at [171, 77] on mat-icon "content_copy" at bounding box center [177, 81] width 12 height 12
click at [85, 104] on mat-icon "mic" at bounding box center [82, 110] width 16 height 16
click at [81, 118] on button "mic_off Mute" at bounding box center [82, 110] width 28 height 28
click at [81, 118] on button "mic Mute" at bounding box center [82, 110] width 28 height 28
click at [82, 109] on mat-icon "mic_off" at bounding box center [82, 110] width 16 height 16
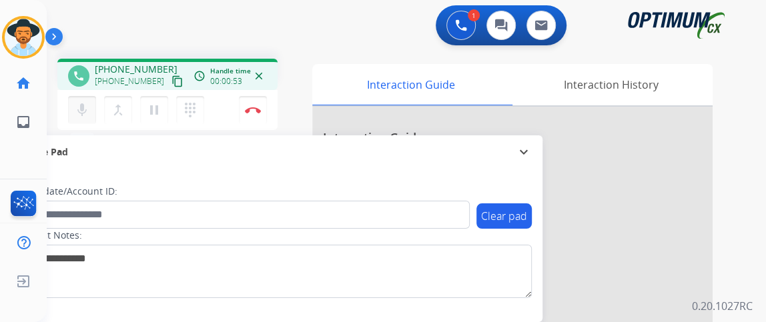
click at [77, 113] on mat-icon "mic" at bounding box center [82, 110] width 16 height 16
click at [81, 115] on mat-icon "mic_off" at bounding box center [82, 110] width 16 height 16
click at [89, 115] on mat-icon "mic" at bounding box center [82, 110] width 16 height 16
click at [74, 110] on mat-icon "mic_off" at bounding box center [82, 110] width 16 height 16
click at [256, 108] on img at bounding box center [253, 110] width 16 height 7
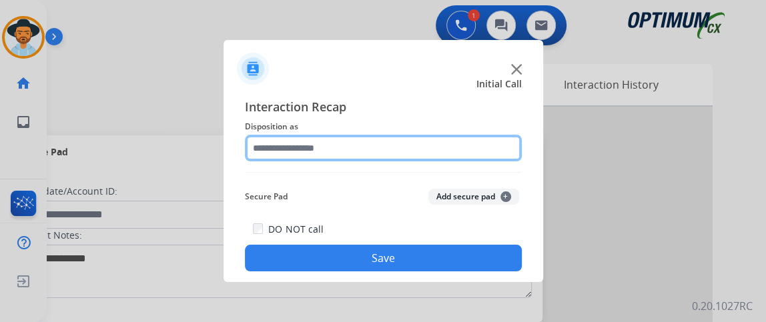
click at [390, 156] on input "text" at bounding box center [383, 148] width 277 height 27
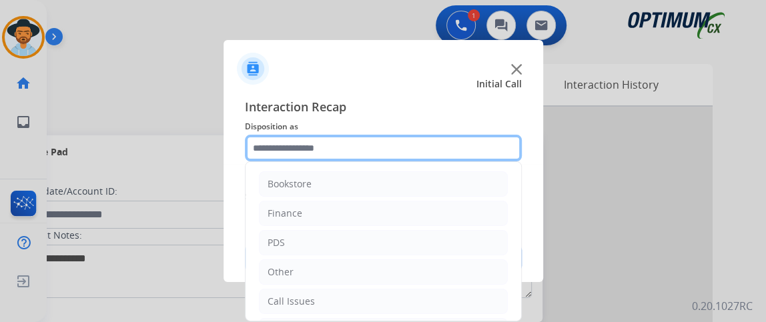
scroll to position [87, 0]
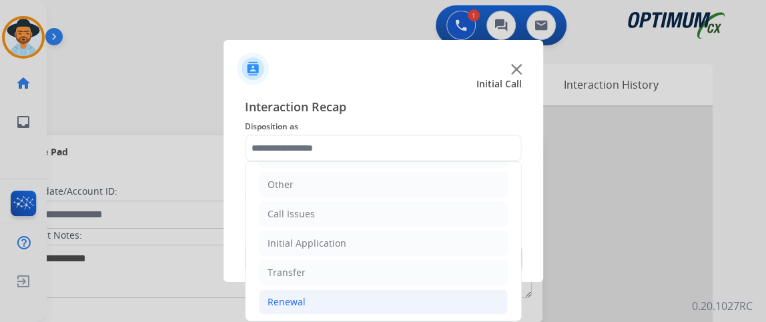
click at [402, 300] on li "Renewal" at bounding box center [383, 302] width 249 height 25
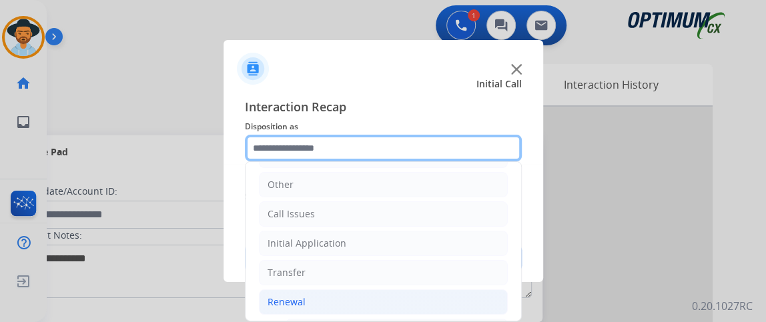
scroll to position [228, 0]
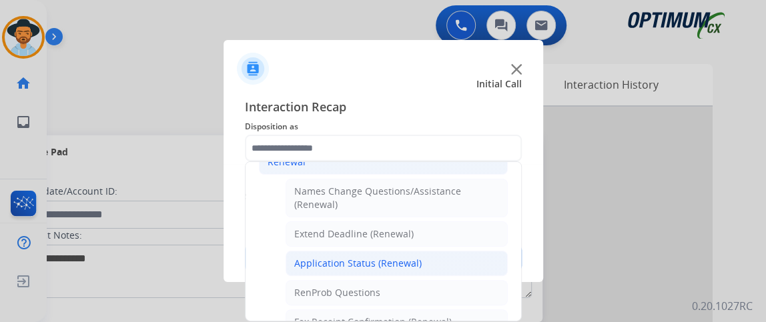
click at [442, 260] on li "Application Status (Renewal)" at bounding box center [397, 263] width 222 height 25
type input "**********"
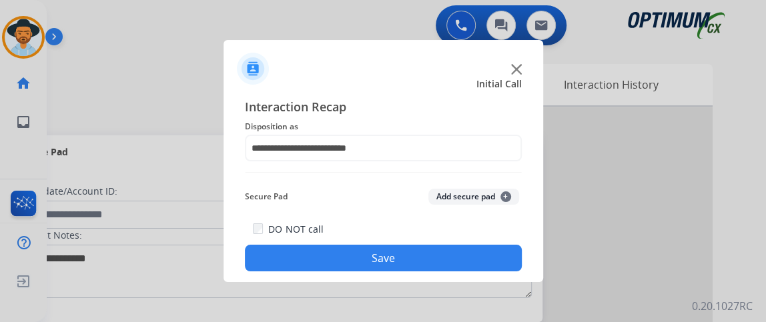
click at [442, 260] on button "Save" at bounding box center [383, 258] width 277 height 27
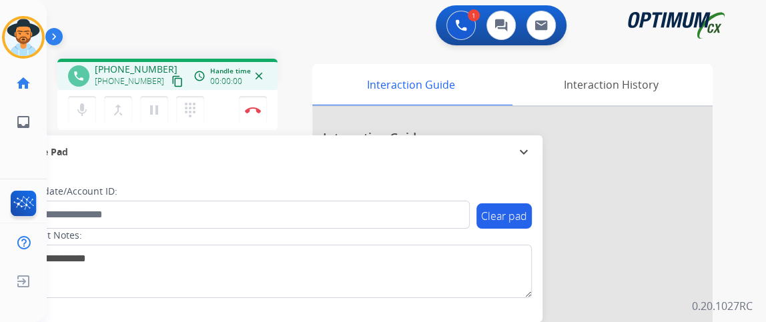
click at [171, 83] on mat-icon "content_copy" at bounding box center [177, 81] width 12 height 12
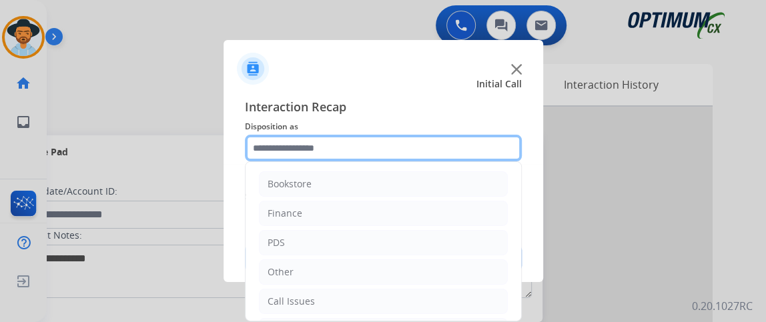
click at [281, 147] on input "text" at bounding box center [383, 148] width 277 height 27
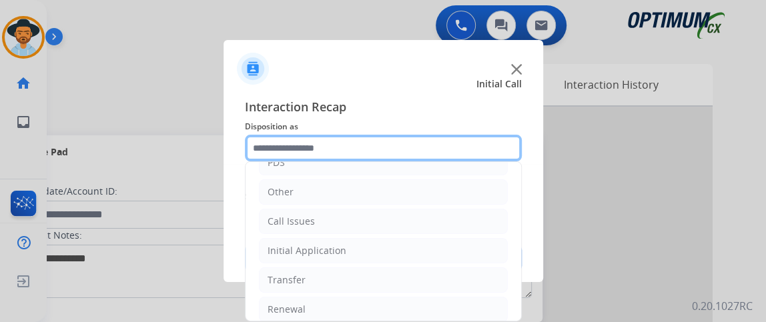
scroll to position [87, 0]
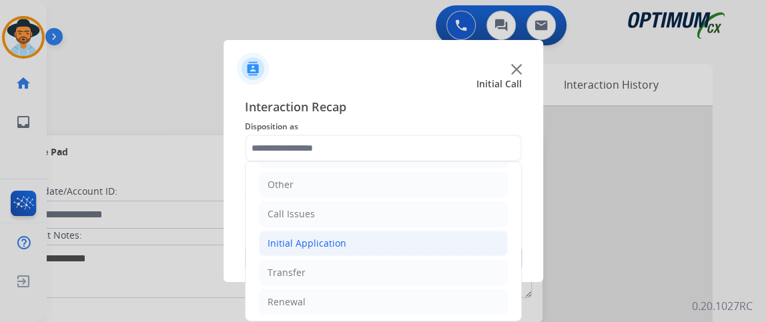
click at [467, 231] on li "Initial Application" at bounding box center [383, 243] width 249 height 25
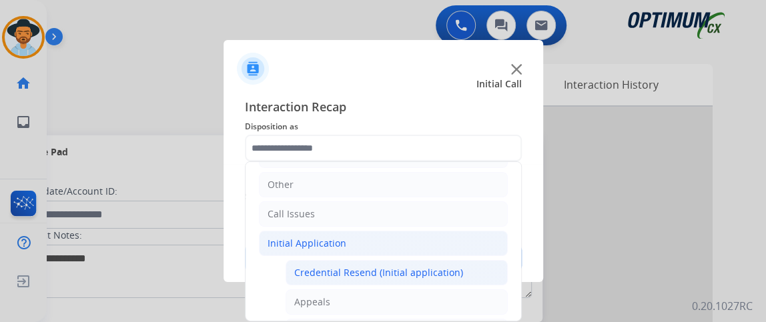
click at [423, 266] on div "Credential Resend (Initial application)" at bounding box center [378, 272] width 169 height 13
type input "**********"
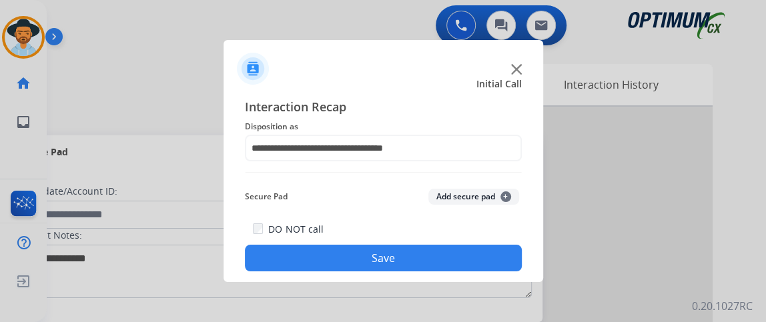
click at [423, 264] on button "Save" at bounding box center [383, 258] width 277 height 27
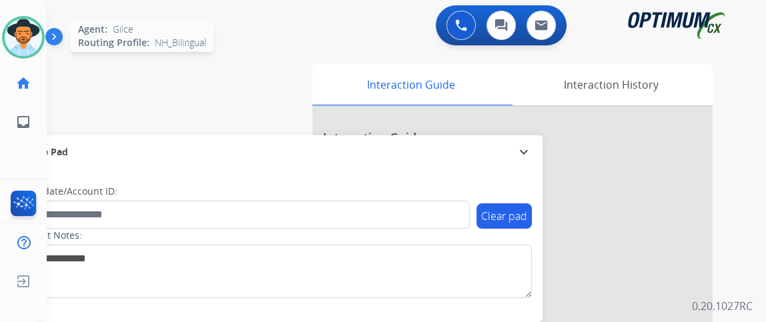
click at [30, 41] on img at bounding box center [23, 37] width 37 height 37
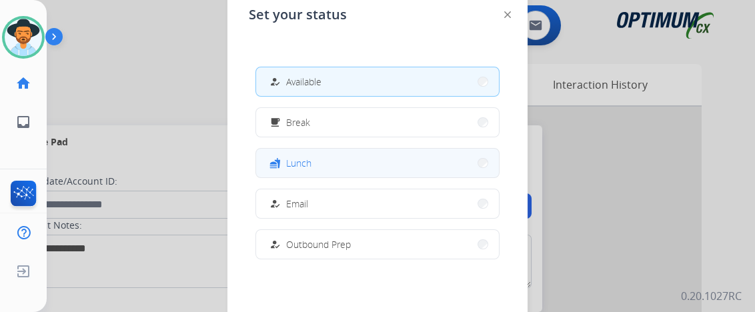
click at [302, 155] on button "fastfood Lunch" at bounding box center [377, 163] width 243 height 29
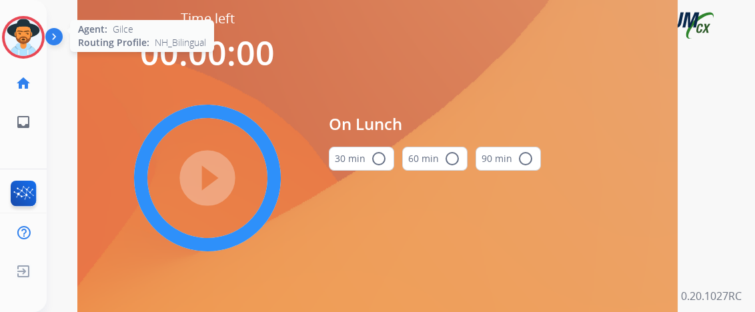
drag, startPoint x: 16, startPoint y: 13, endPoint x: 17, endPoint y: 21, distance: 8.0
click at [16, 13] on div "Gilce Lunch Edit Avatar Agent: Gilce Routing Profile: NH_Bilingual home Home Ho…" at bounding box center [23, 70] width 47 height 141
click at [18, 36] on img at bounding box center [23, 37] width 37 height 37
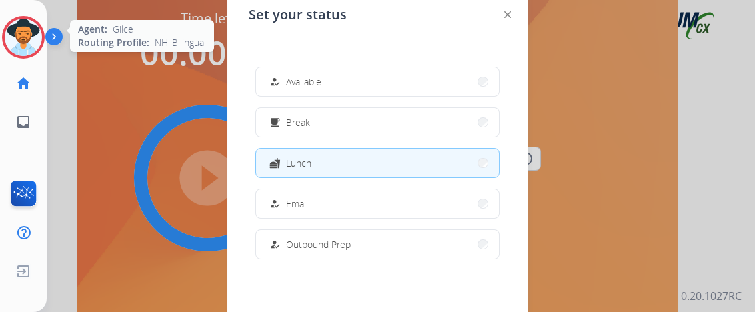
click at [18, 36] on img at bounding box center [23, 37] width 37 height 37
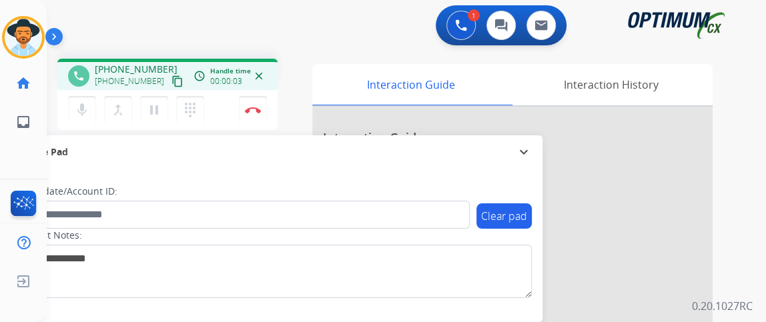
click at [171, 85] on mat-icon "content_copy" at bounding box center [177, 81] width 12 height 12
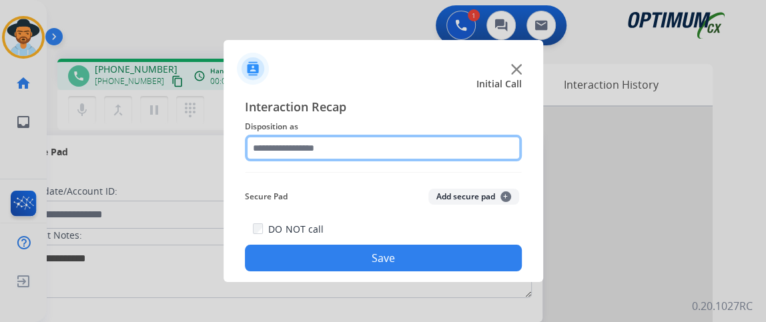
click at [323, 151] on input "text" at bounding box center [383, 148] width 277 height 27
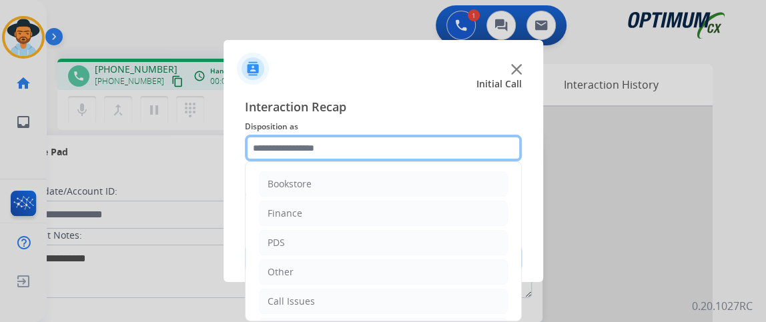
scroll to position [87, 0]
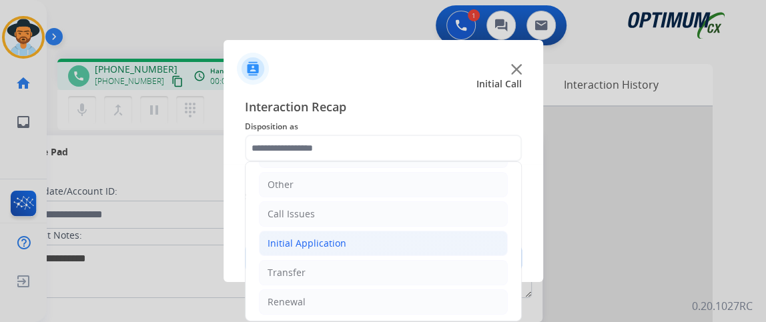
click at [442, 248] on li "Initial Application" at bounding box center [383, 243] width 249 height 25
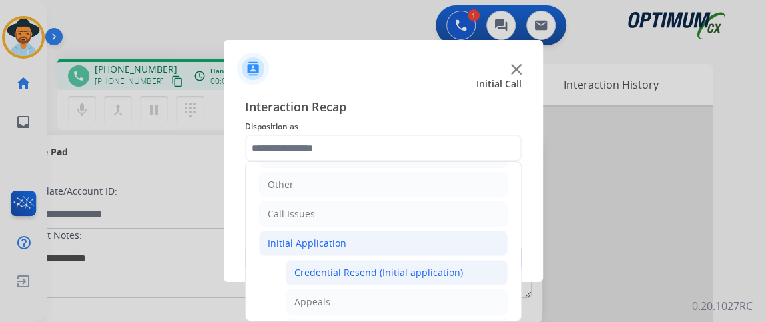
click at [442, 260] on li "Credential Resend (Initial application)" at bounding box center [397, 272] width 222 height 25
type input "**********"
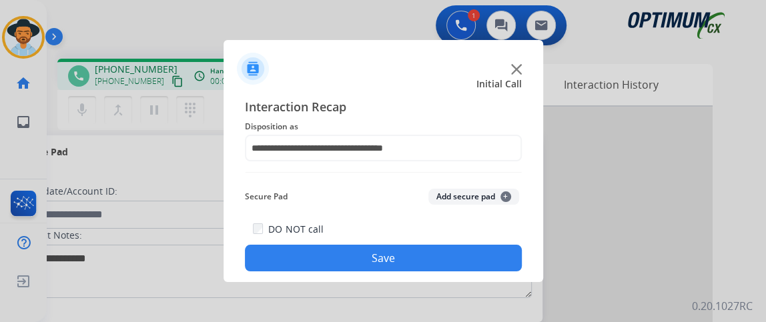
click at [442, 260] on button "Save" at bounding box center [383, 258] width 277 height 27
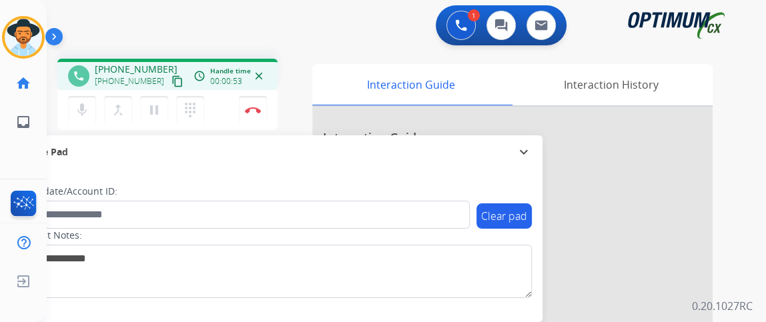
click at [172, 80] on div "phone +18168383905 +18168383905 content_copy access_time Call metrics Queue 00:…" at bounding box center [167, 76] width 199 height 12
click at [171, 83] on mat-icon "content_copy" at bounding box center [177, 81] width 12 height 12
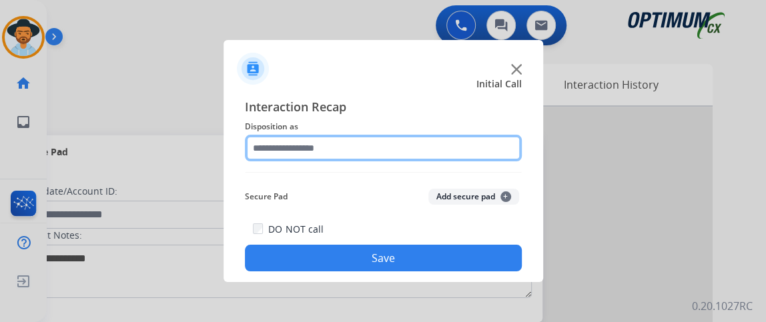
click at [342, 143] on input "text" at bounding box center [383, 148] width 277 height 27
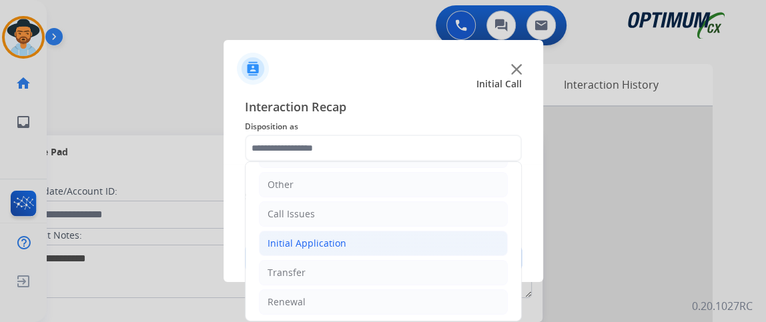
click at [416, 253] on li "Initial Application" at bounding box center [383, 243] width 249 height 25
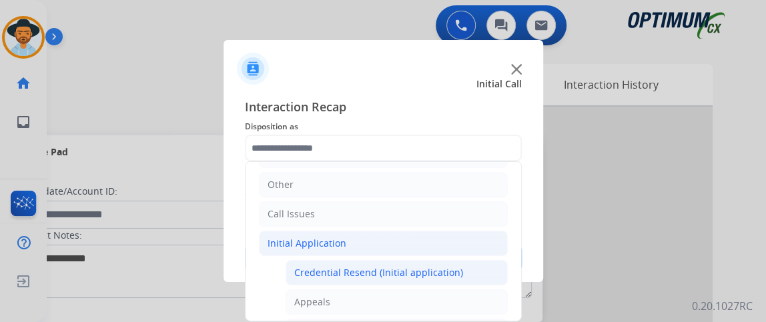
click at [412, 266] on div "Credential Resend (Initial application)" at bounding box center [378, 272] width 169 height 13
type input "**********"
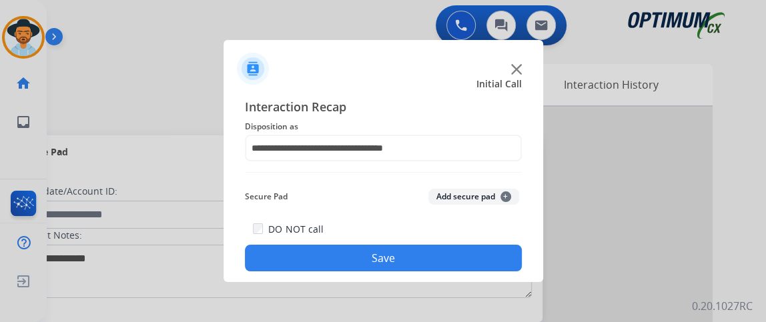
click at [412, 266] on button "Save" at bounding box center [383, 258] width 277 height 27
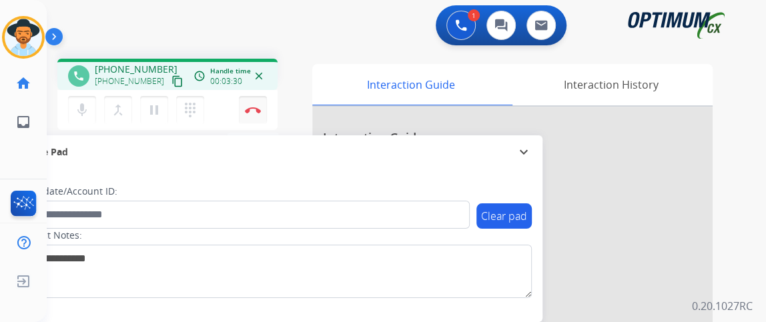
click at [262, 99] on button "Disconnect" at bounding box center [253, 110] width 28 height 28
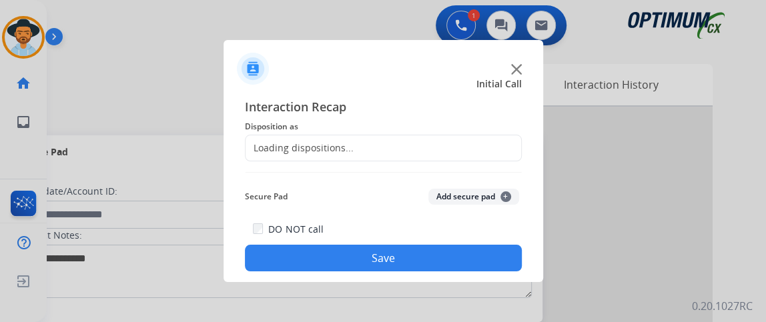
click at [261, 109] on span "Interaction Recap" at bounding box center [383, 107] width 277 height 21
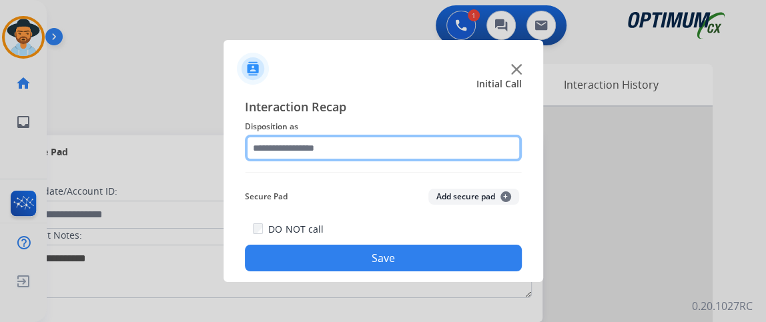
click at [376, 147] on input "text" at bounding box center [383, 148] width 277 height 27
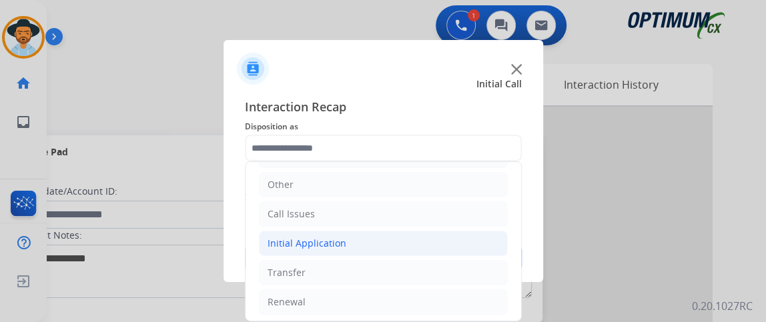
click at [446, 236] on li "Initial Application" at bounding box center [383, 243] width 249 height 25
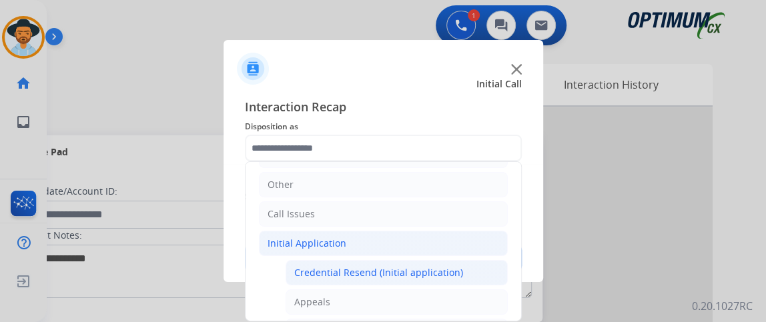
click at [440, 266] on div "Credential Resend (Initial application)" at bounding box center [378, 272] width 169 height 13
type input "**********"
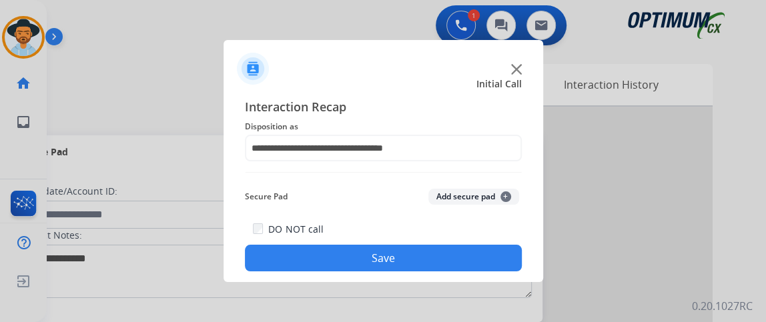
click at [440, 263] on button "Save" at bounding box center [383, 258] width 277 height 27
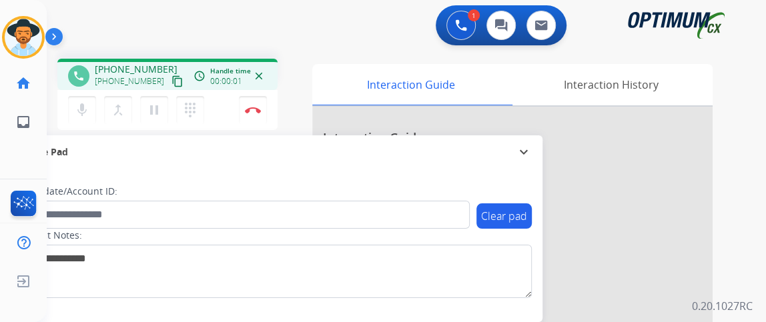
click at [171, 81] on mat-icon "content_copy" at bounding box center [177, 81] width 12 height 12
click at [87, 117] on button "mic Mute" at bounding box center [82, 110] width 28 height 28
click at [93, 123] on div "mic_off Mute merge_type Bridge pause Hold dialpad Dialpad" at bounding box center [140, 110] width 144 height 28
click at [83, 109] on mat-icon "mic_off" at bounding box center [82, 110] width 16 height 16
click at [83, 109] on mat-icon "mic" at bounding box center [82, 110] width 16 height 16
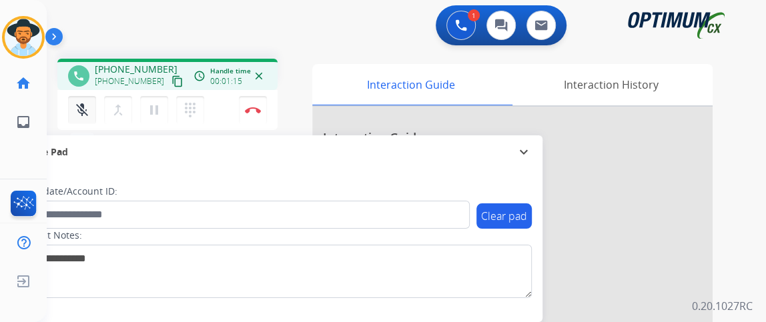
click at [83, 109] on mat-icon "mic_off" at bounding box center [82, 110] width 16 height 16
click at [83, 109] on mat-icon "mic" at bounding box center [82, 110] width 16 height 16
click at [84, 106] on mat-icon "mic_off" at bounding box center [82, 110] width 16 height 16
click at [84, 106] on mat-icon "mic" at bounding box center [82, 110] width 16 height 16
click at [81, 114] on mat-icon "mic_off" at bounding box center [82, 110] width 16 height 16
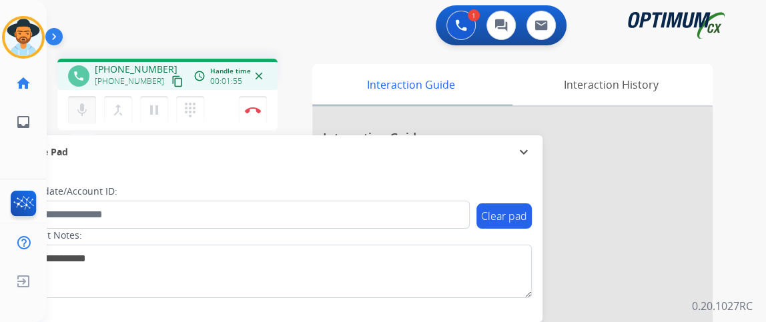
click at [92, 111] on button "mic Mute" at bounding box center [82, 110] width 28 height 28
click at [92, 113] on button "mic_off Mute" at bounding box center [82, 110] width 28 height 28
click at [89, 108] on button "mic Mute" at bounding box center [82, 110] width 28 height 28
click at [89, 108] on button "mic_off Mute" at bounding box center [82, 110] width 28 height 28
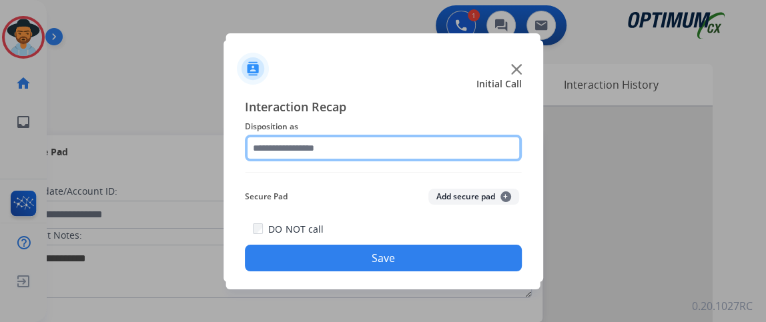
click at [390, 143] on input "text" at bounding box center [383, 148] width 277 height 27
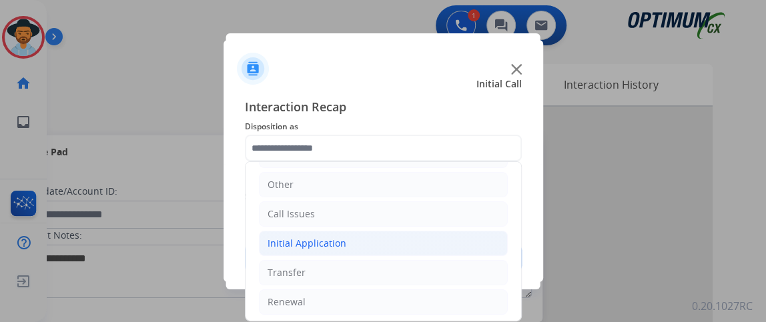
click at [444, 253] on li "Initial Application" at bounding box center [383, 243] width 249 height 25
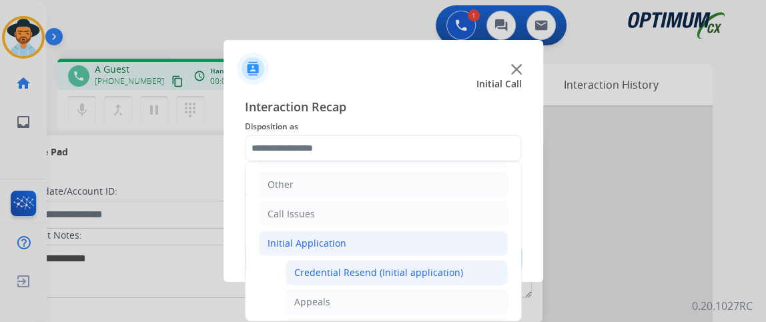
click at [448, 272] on div "Credential Resend (Initial application)" at bounding box center [378, 272] width 169 height 13
type input "**********"
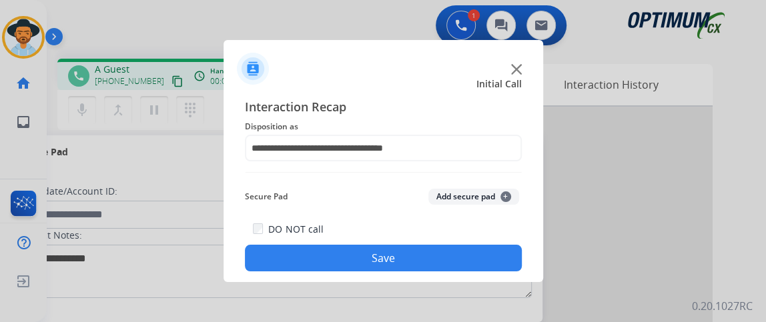
click at [448, 272] on div "DO NOT call Save" at bounding box center [383, 246] width 277 height 51
click at [446, 264] on button "Save" at bounding box center [383, 258] width 277 height 27
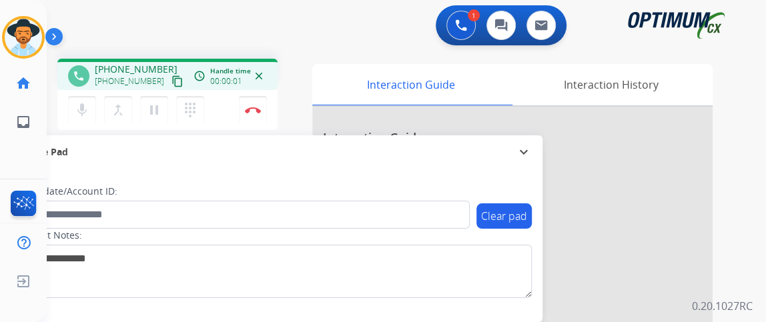
click at [171, 85] on mat-icon "content_copy" at bounding box center [177, 81] width 12 height 12
click at [276, 113] on div "mic Mute merge_type Bridge pause Hold dialpad Dialpad Disconnect" at bounding box center [167, 110] width 220 height 40
click at [264, 113] on button "Disconnect" at bounding box center [253, 110] width 28 height 28
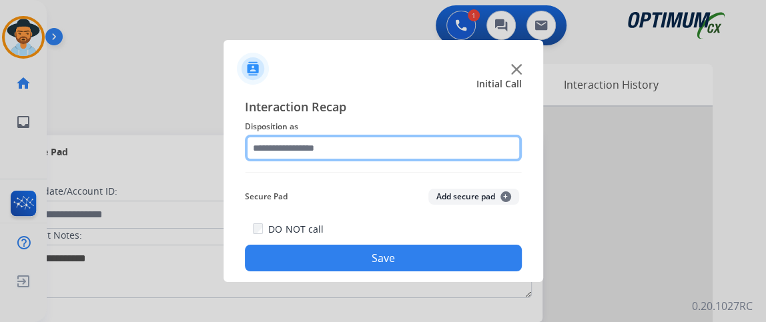
click at [366, 147] on input "text" at bounding box center [383, 148] width 277 height 27
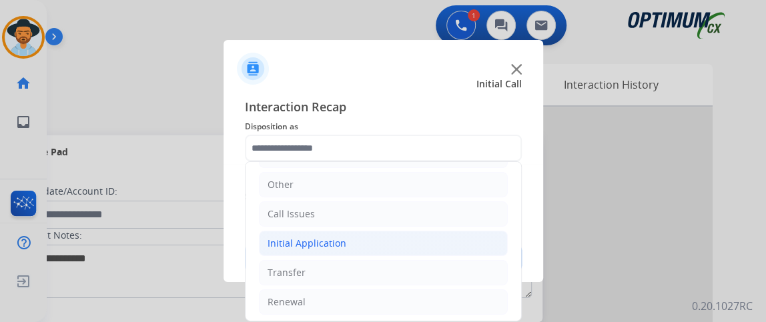
click at [404, 247] on li "Initial Application" at bounding box center [383, 243] width 249 height 25
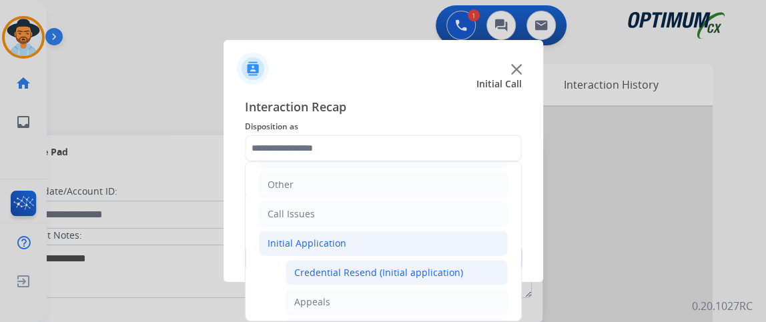
click at [404, 266] on div "Credential Resend (Initial application)" at bounding box center [378, 272] width 169 height 13
type input "**********"
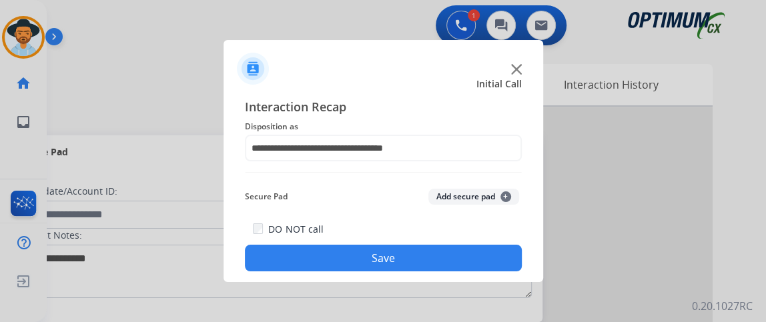
click at [402, 280] on div "**********" at bounding box center [384, 184] width 320 height 195
click at [398, 269] on button "Save" at bounding box center [383, 258] width 277 height 27
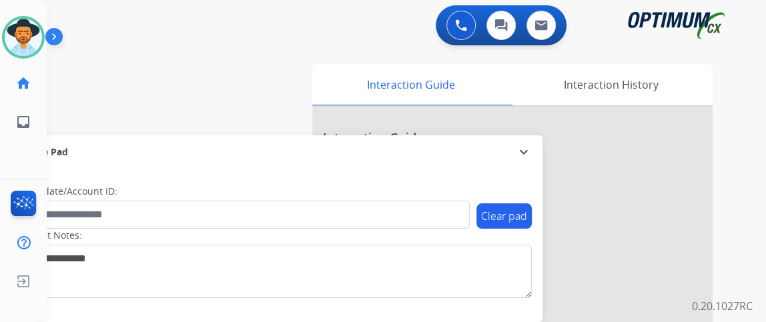
click at [751, 199] on div "0 Voice Interactions 0 Chat Interactions 0 Email Interactions swap_horiz Break …" at bounding box center [406, 161] width 719 height 322
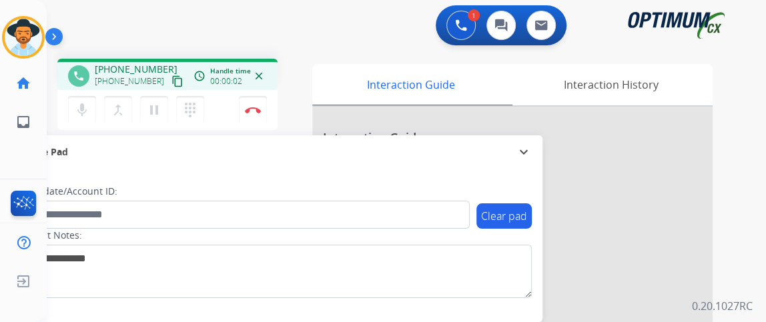
click at [169, 88] on button "content_copy" at bounding box center [177, 81] width 16 height 16
click at [169, 77] on button "content_copy" at bounding box center [177, 81] width 16 height 16
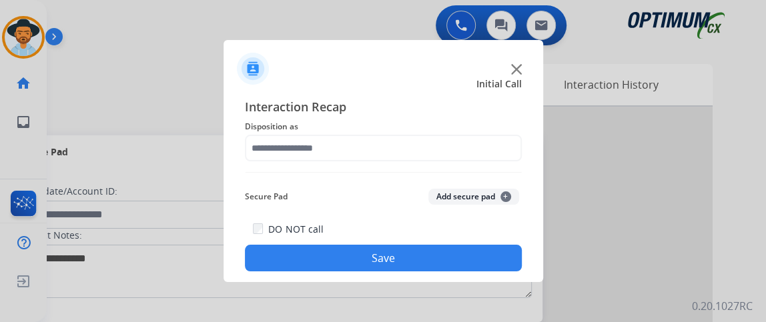
click at [342, 131] on span "Disposition as" at bounding box center [383, 127] width 277 height 16
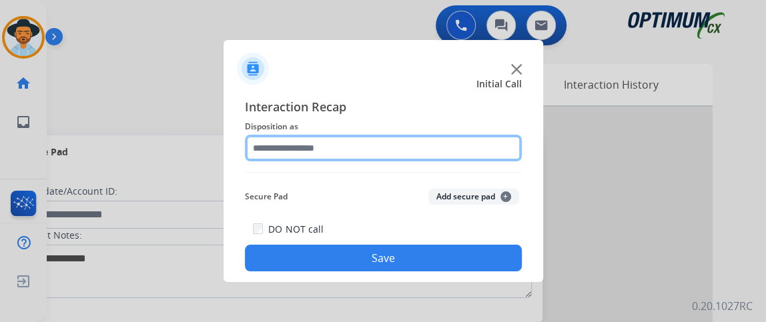
click at [352, 148] on input "text" at bounding box center [383, 148] width 277 height 27
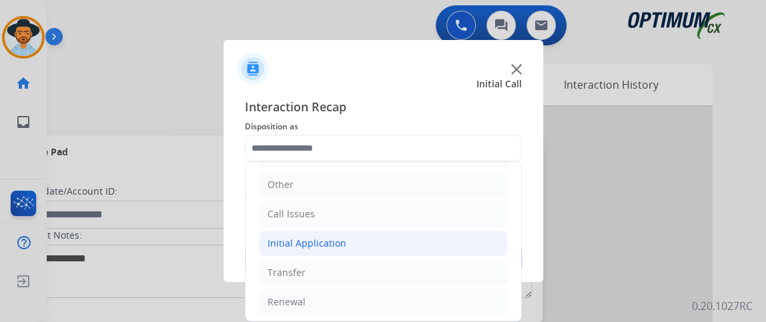
click at [451, 251] on li "Initial Application" at bounding box center [383, 243] width 249 height 25
drag, startPoint x: 522, startPoint y: 177, endPoint x: 523, endPoint y: 204, distance: 26.7
click at [523, 204] on div "Interaction Recap Disposition as Bookstore Finance PDS Other Call Issues Initia…" at bounding box center [384, 184] width 320 height 195
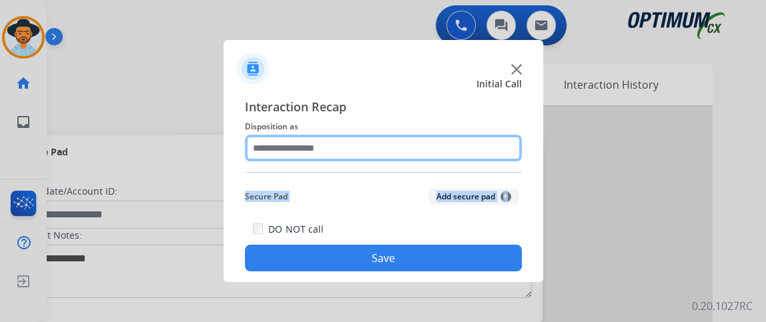
click at [510, 151] on input "text" at bounding box center [383, 148] width 277 height 27
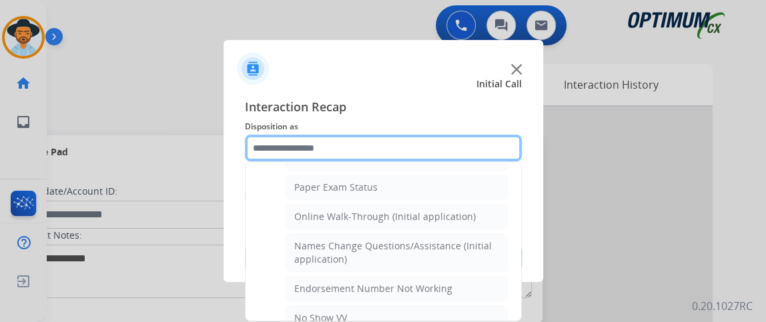
scroll to position [264, 0]
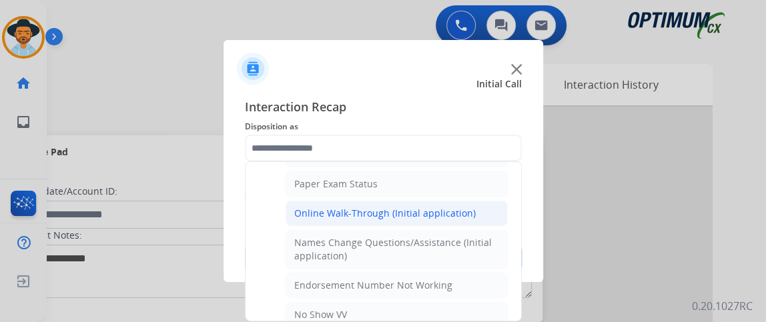
click at [484, 212] on li "Online Walk-Through (Initial application)" at bounding box center [397, 213] width 222 height 25
type input "**********"
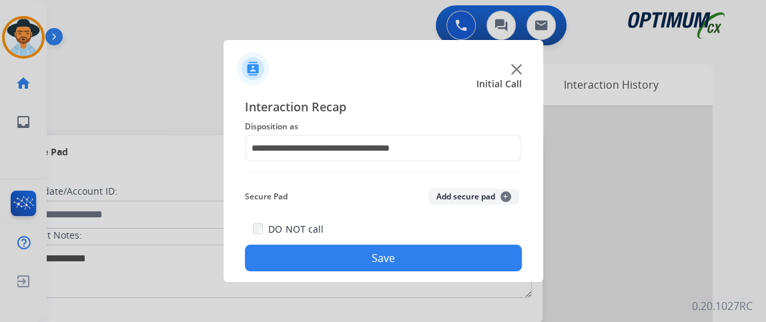
click at [481, 251] on button "Save" at bounding box center [383, 258] width 277 height 27
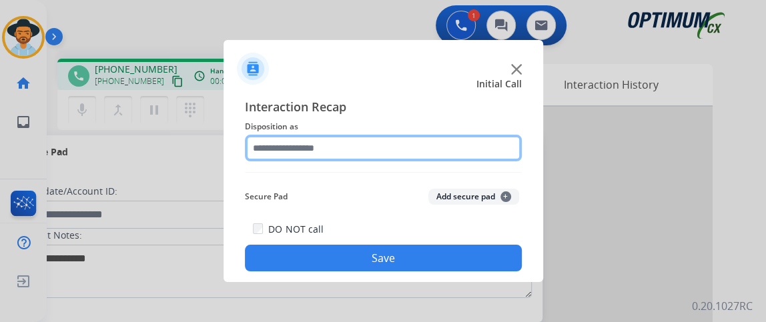
click at [354, 145] on input "text" at bounding box center [383, 148] width 277 height 27
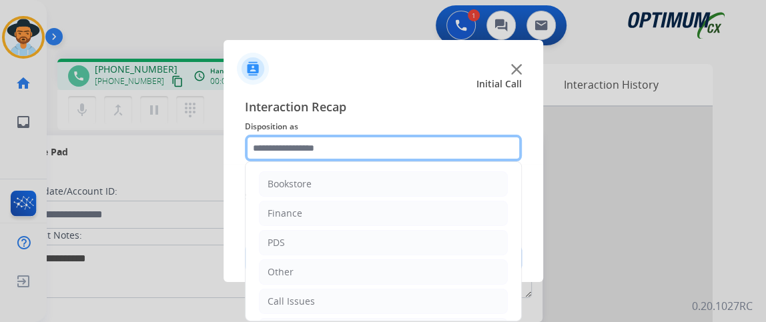
scroll to position [87, 0]
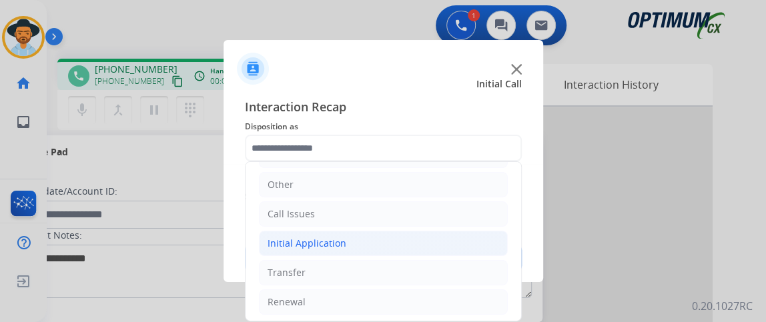
click at [474, 247] on li "Initial Application" at bounding box center [383, 243] width 249 height 25
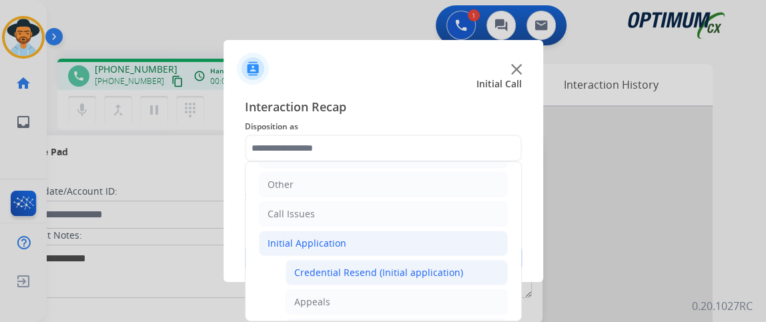
click at [474, 264] on li "Credential Resend (Initial application)" at bounding box center [397, 272] width 222 height 25
type input "**********"
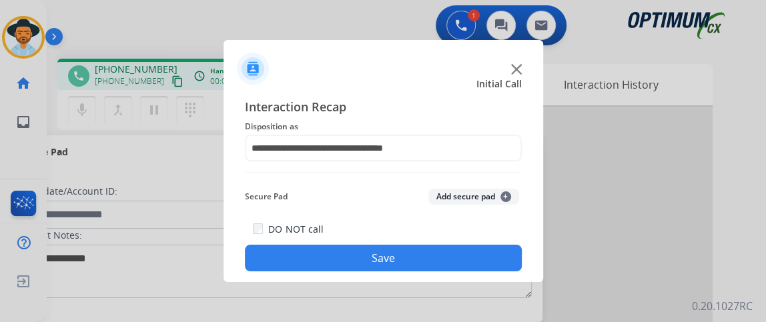
click at [474, 265] on button "Save" at bounding box center [383, 258] width 277 height 27
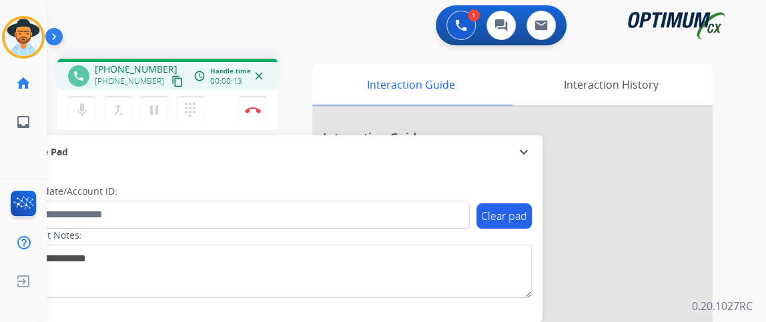
click at [169, 74] on button "content_copy" at bounding box center [177, 81] width 16 height 16
click at [89, 107] on mat-icon "mic" at bounding box center [82, 110] width 16 height 16
click at [89, 107] on mat-icon "mic_off" at bounding box center [82, 110] width 16 height 16
click at [171, 83] on mat-icon "content_copy" at bounding box center [177, 81] width 12 height 12
click at [83, 111] on mat-icon "mic" at bounding box center [82, 110] width 16 height 16
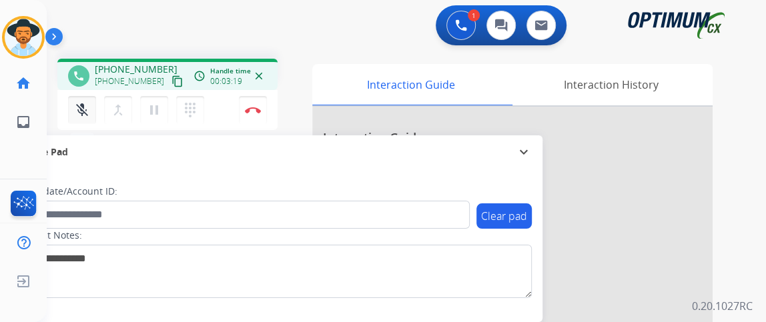
click at [83, 114] on mat-icon "mic_off" at bounding box center [82, 110] width 16 height 16
click at [83, 119] on button "mic_off Mute" at bounding box center [82, 110] width 28 height 28
click at [258, 111] on img at bounding box center [253, 110] width 16 height 7
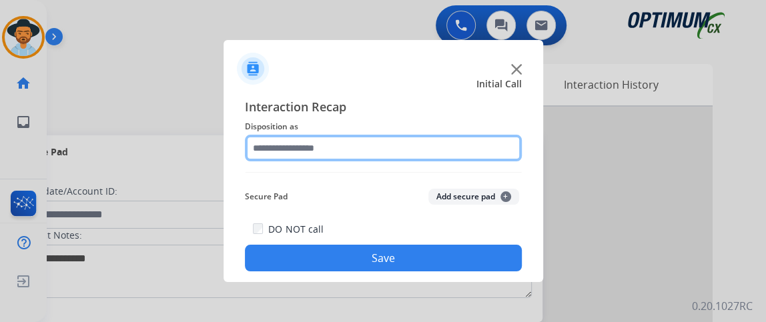
click at [362, 151] on input "text" at bounding box center [383, 148] width 277 height 27
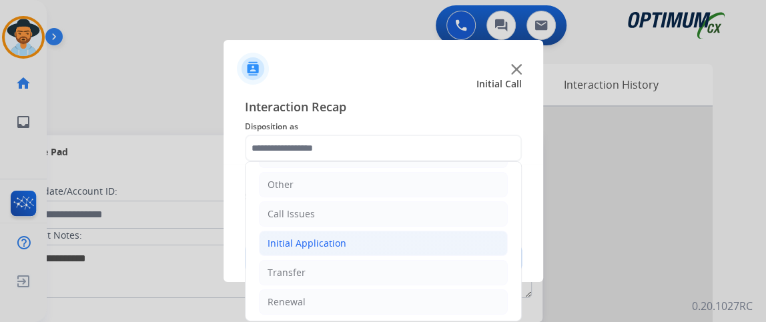
click at [448, 243] on li "Initial Application" at bounding box center [383, 243] width 249 height 25
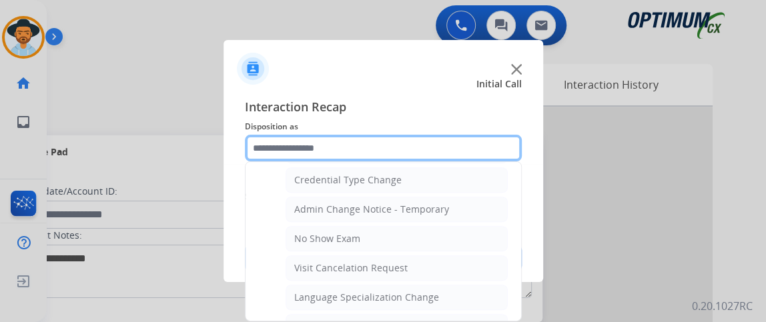
scroll to position [549, 0]
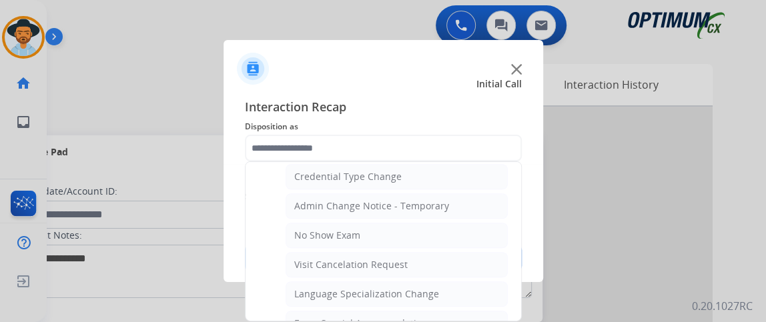
drag, startPoint x: 506, startPoint y: 254, endPoint x: 507, endPoint y: 268, distance: 14.1
click at [507, 268] on ul "Bookstore Finance PDS Other Call Issues Initial Application Credential Resend (…" at bounding box center [384, 96] width 276 height 967
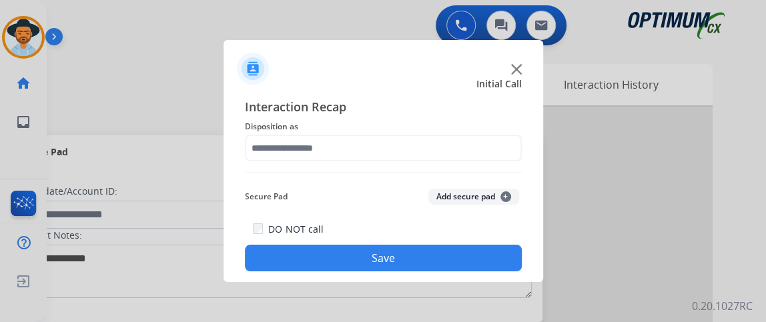
click at [488, 173] on div "Interaction Recap Disposition as Secure Pad Add secure pad + DO NOT call Save" at bounding box center [383, 184] width 277 height 174
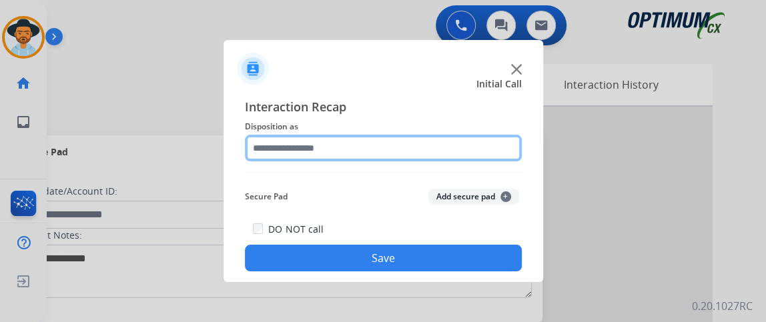
click at [476, 159] on input "text" at bounding box center [383, 148] width 277 height 27
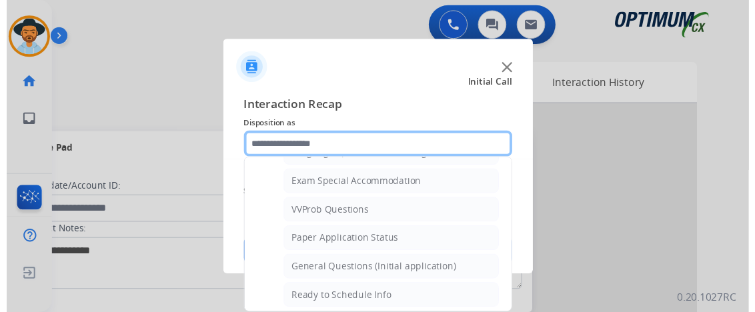
scroll to position [687, 0]
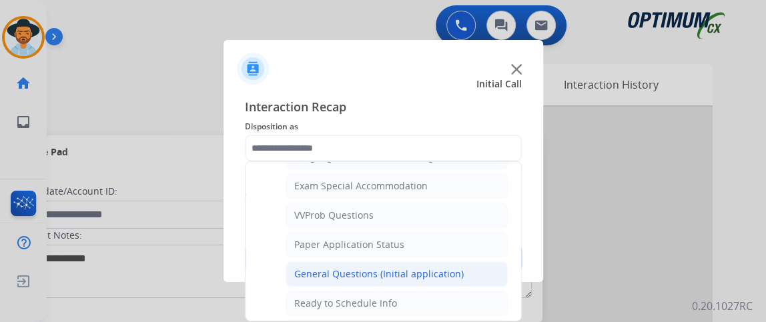
click at [478, 262] on li "General Questions (Initial application)" at bounding box center [397, 274] width 222 height 25
type input "**********"
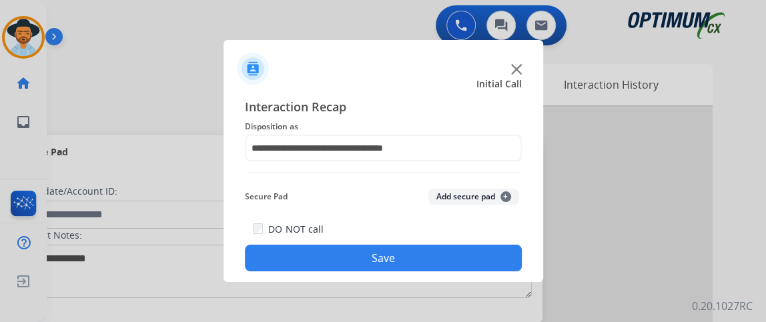
click at [478, 261] on button "Save" at bounding box center [383, 258] width 277 height 27
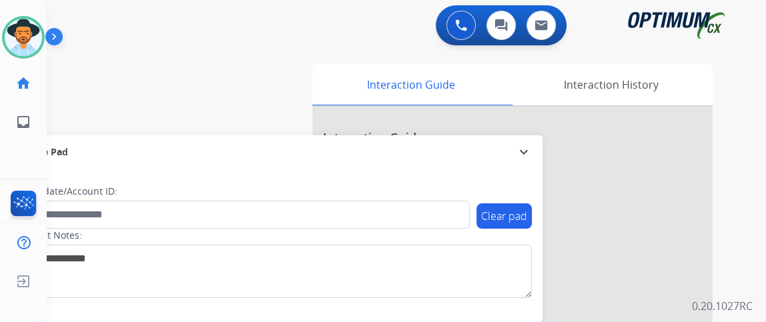
click at [757, 31] on div "0 Voice Interactions 0 Chat Interactions 0 Email Interactions swap_horiz Break …" at bounding box center [406, 161] width 719 height 322
